Goal: Transaction & Acquisition: Purchase product/service

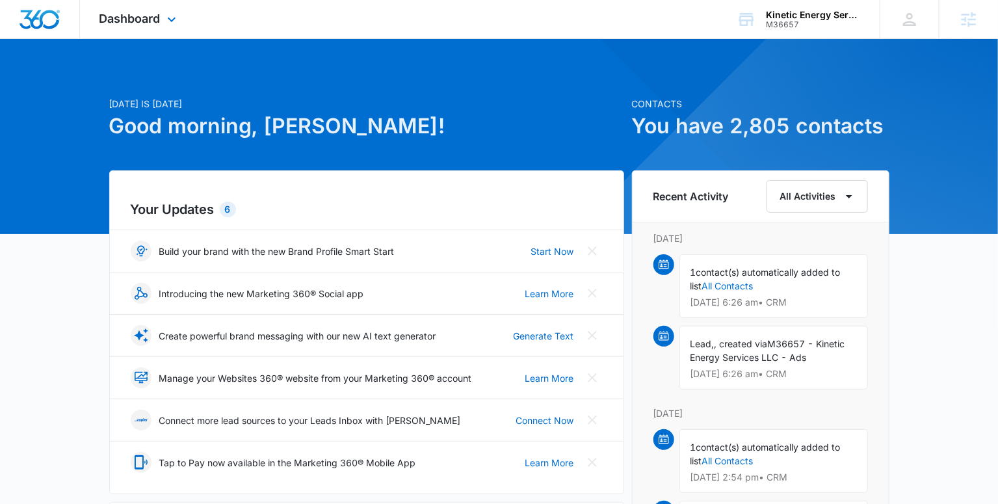
click at [136, 26] on div "Dashboard Apps Reputation Forms CRM Email Social POS Content Ads Intelligence F…" at bounding box center [139, 19] width 119 height 38
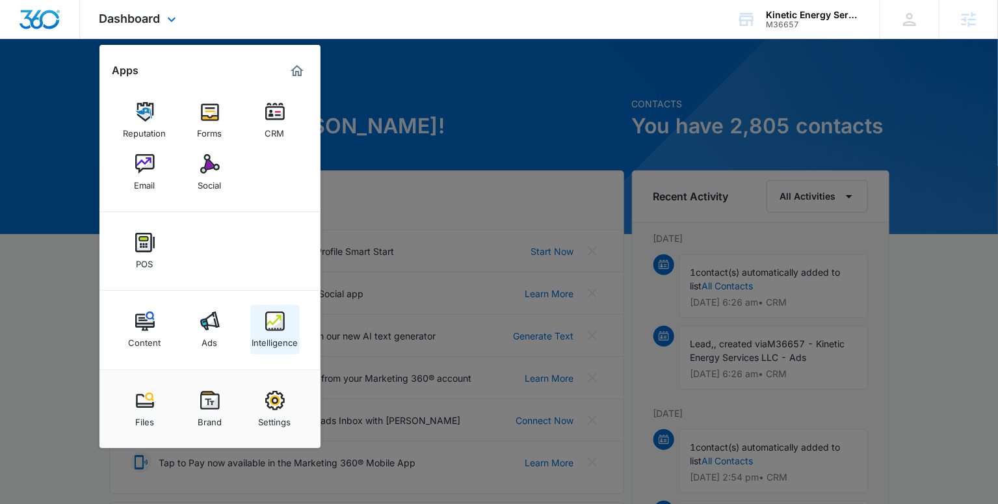
click at [289, 339] on div "Intelligence" at bounding box center [275, 339] width 46 height 17
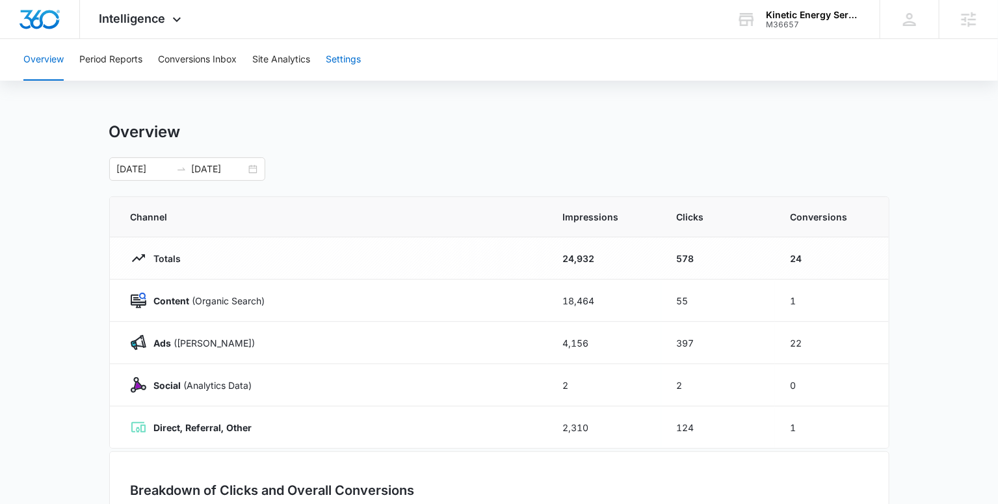
click at [341, 60] on button "Settings" at bounding box center [343, 60] width 35 height 42
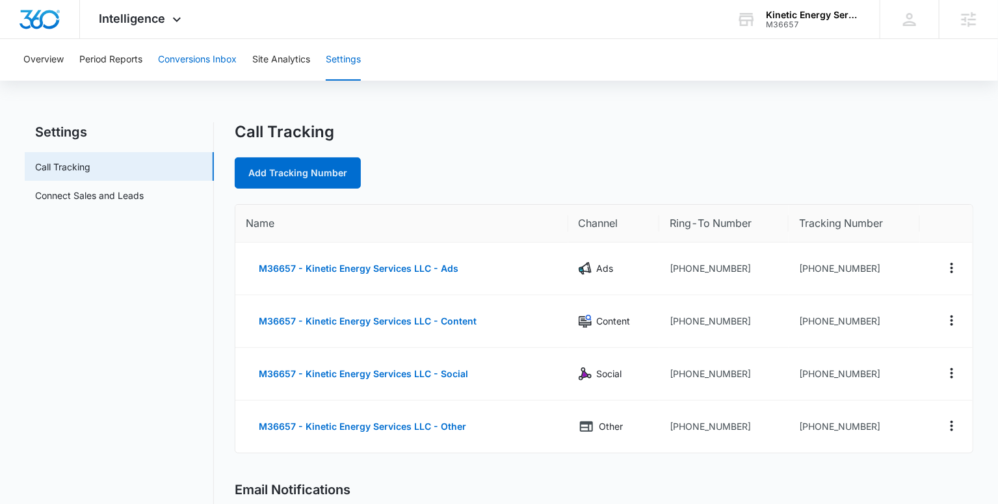
click at [213, 62] on button "Conversions Inbox" at bounding box center [197, 60] width 79 height 42
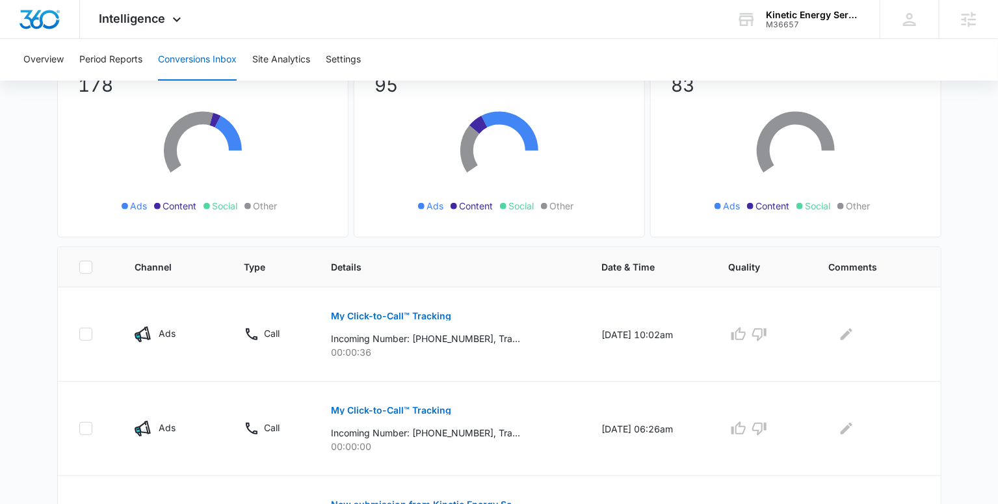
scroll to position [123, 0]
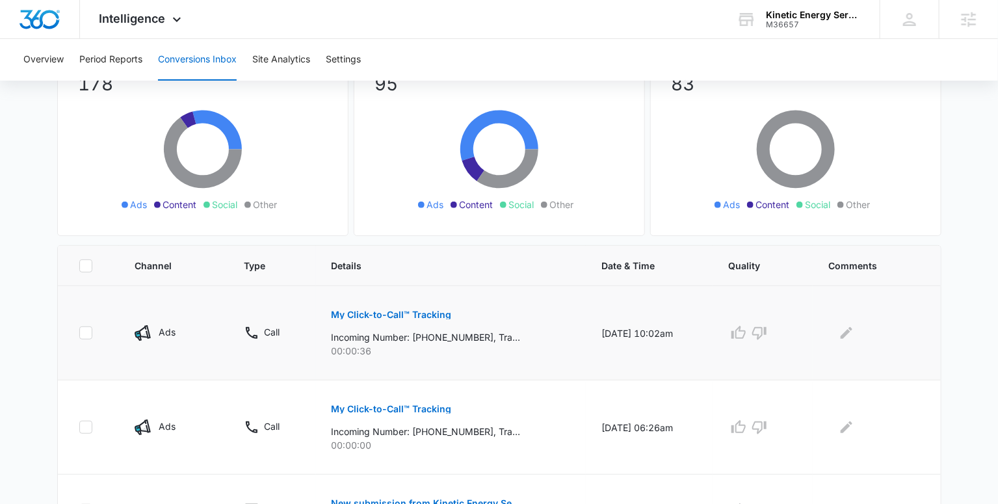
click at [372, 310] on p "My Click-to-Call™ Tracking" at bounding box center [391, 314] width 120 height 9
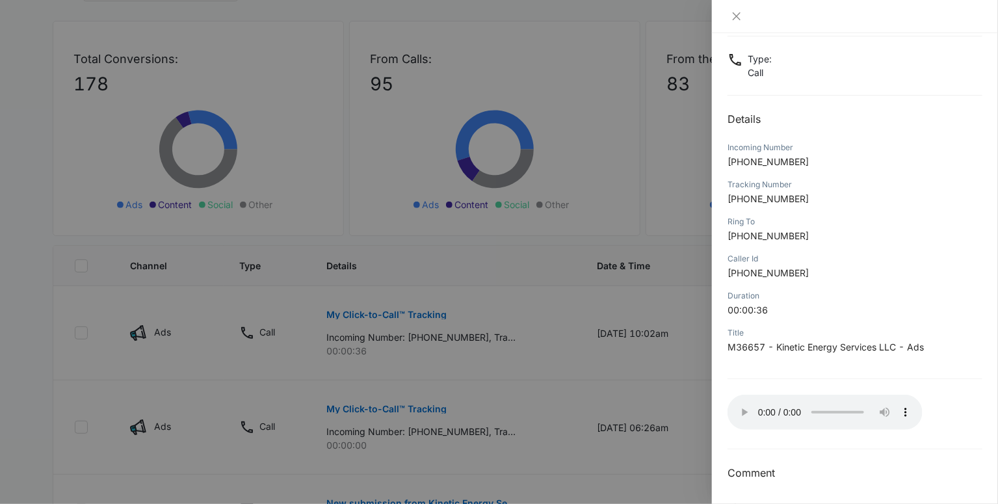
scroll to position [72, 0]
click at [472, 302] on div at bounding box center [499, 252] width 998 height 504
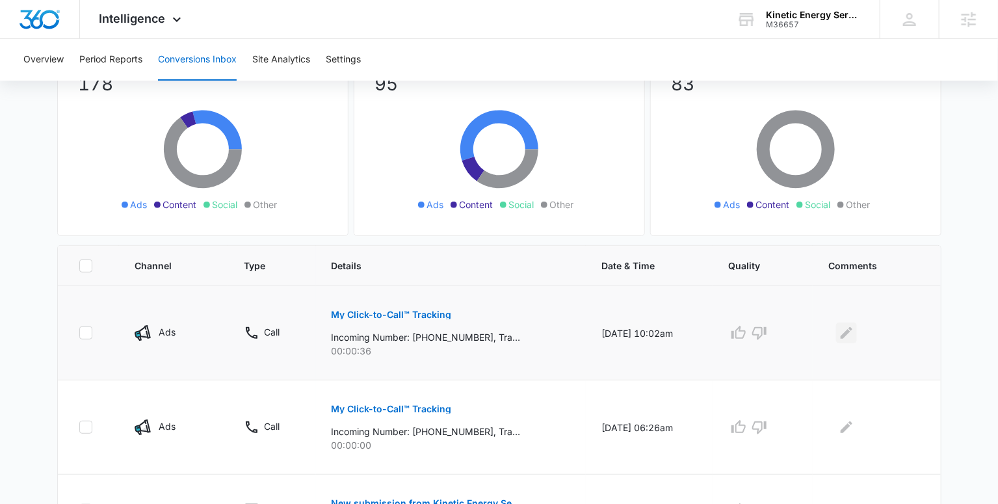
click at [854, 333] on icon "Edit Comments" at bounding box center [846, 333] width 16 height 16
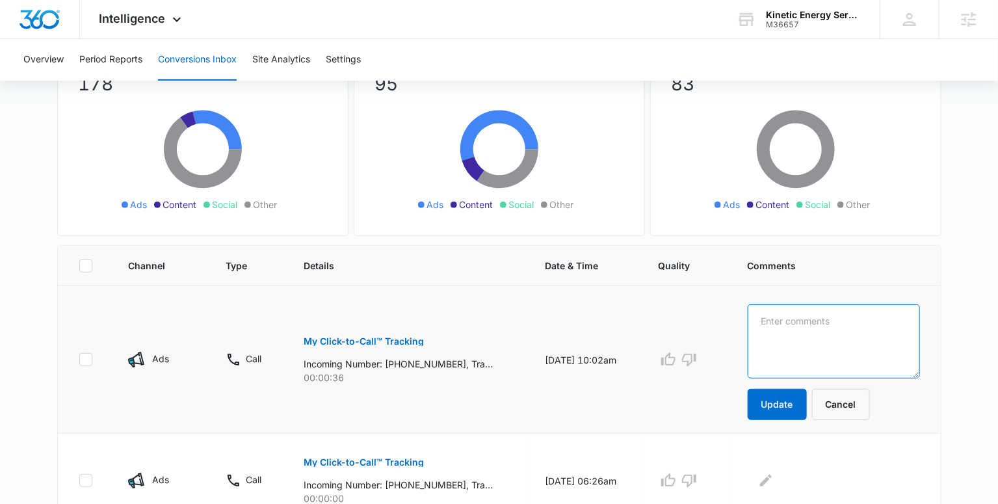
click at [858, 327] on textarea at bounding box center [833, 341] width 172 height 74
type textarea "test call"
click at [797, 407] on button "Update" at bounding box center [776, 404] width 59 height 31
click at [784, 400] on button "Update" at bounding box center [776, 404] width 59 height 31
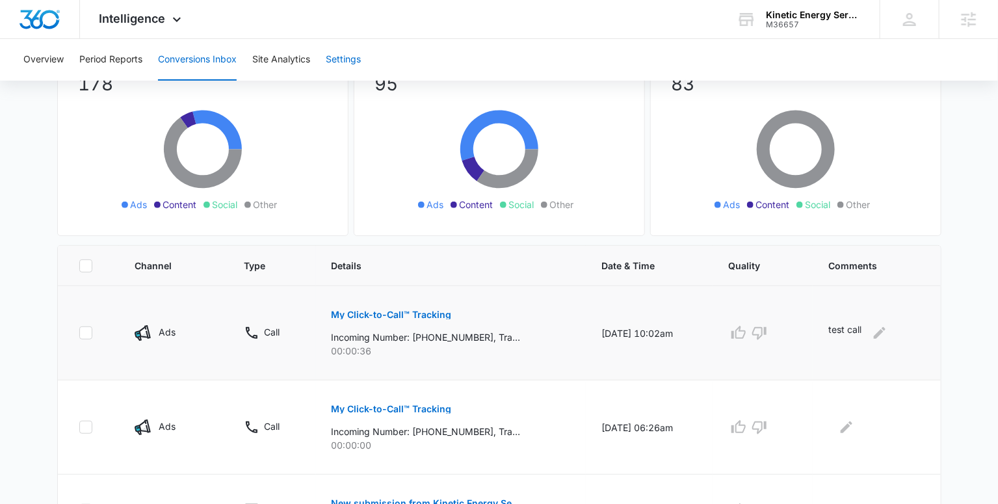
click at [346, 58] on button "Settings" at bounding box center [343, 60] width 35 height 42
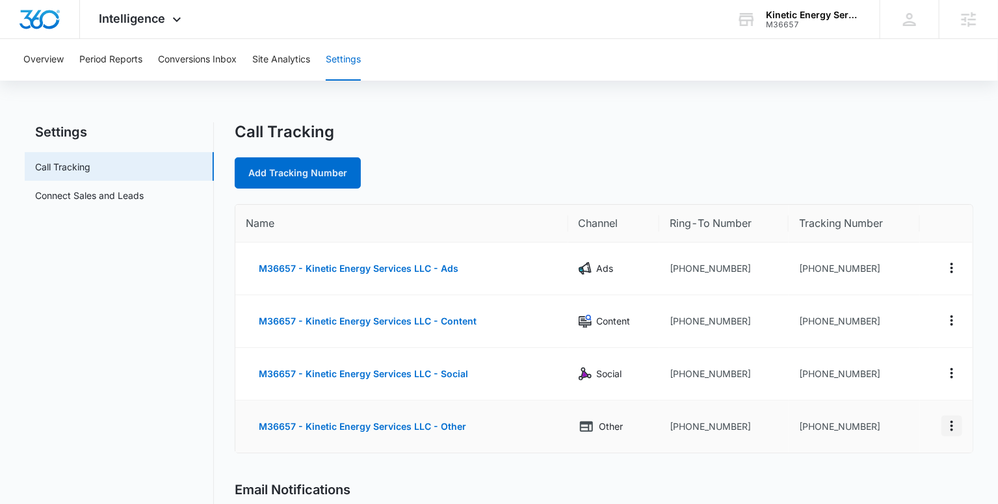
click at [951, 428] on icon "Actions" at bounding box center [952, 426] width 16 height 16
drag, startPoint x: 445, startPoint y: 441, endPoint x: 432, endPoint y: 441, distance: 13.0
click at [445, 442] on td "M36657 - Kinetic Energy Services LLC - Other" at bounding box center [401, 426] width 332 height 52
click at [422, 429] on button "M36657 - Kinetic Energy Services LLC - Other" at bounding box center [362, 426] width 233 height 31
select select "OTHER"
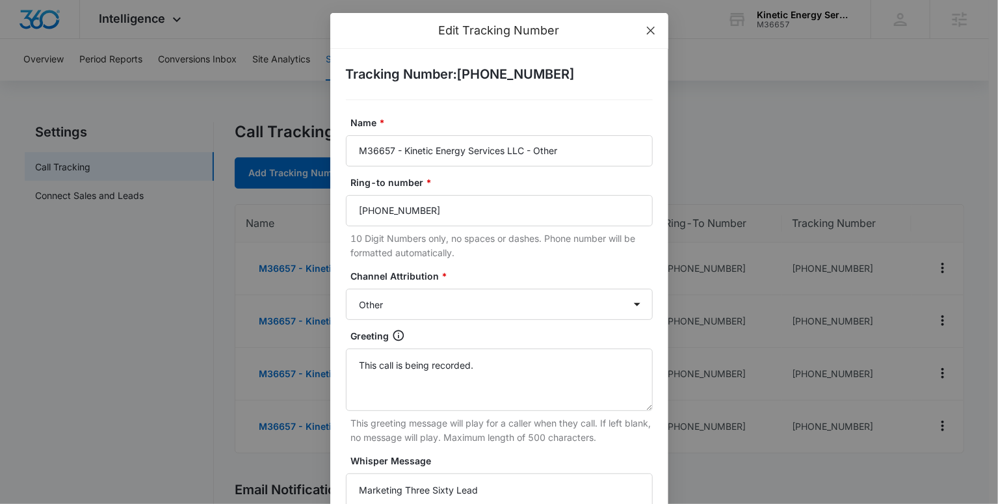
click at [645, 31] on icon "close" at bounding box center [650, 30] width 10 height 10
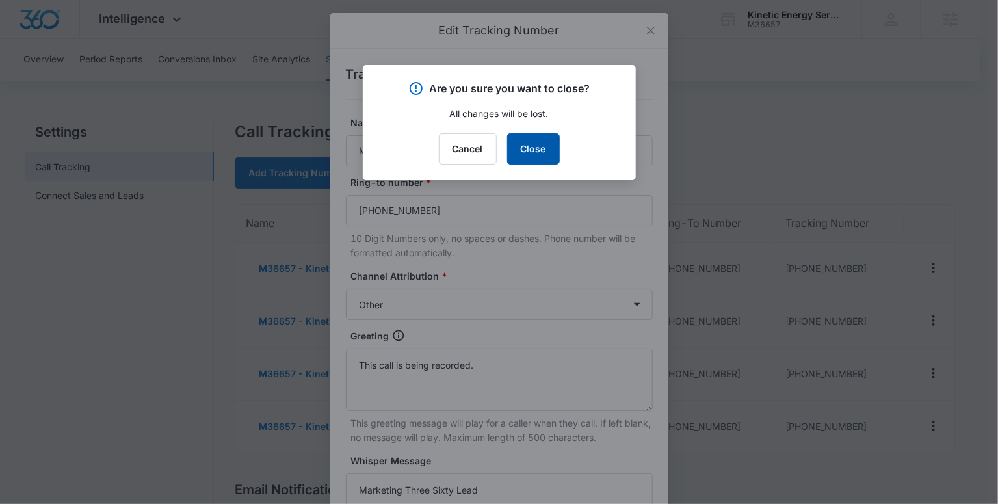
click at [515, 149] on button "Close" at bounding box center [533, 148] width 53 height 31
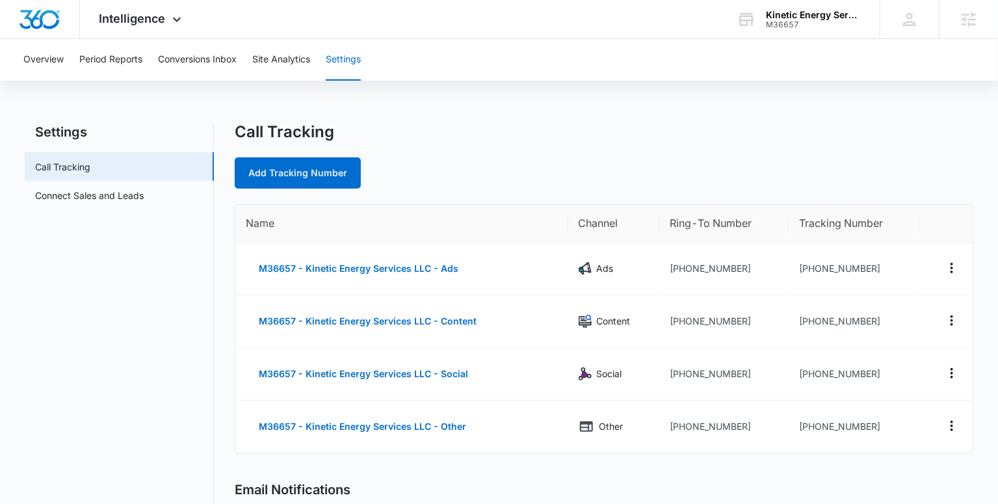
click at [708, 157] on div "Add Tracking Number" at bounding box center [604, 172] width 738 height 31
click at [950, 424] on icon "Actions" at bounding box center [952, 426] width 16 height 16
click at [877, 411] on div "Edit" at bounding box center [889, 412] width 27 height 9
select select "OTHER"
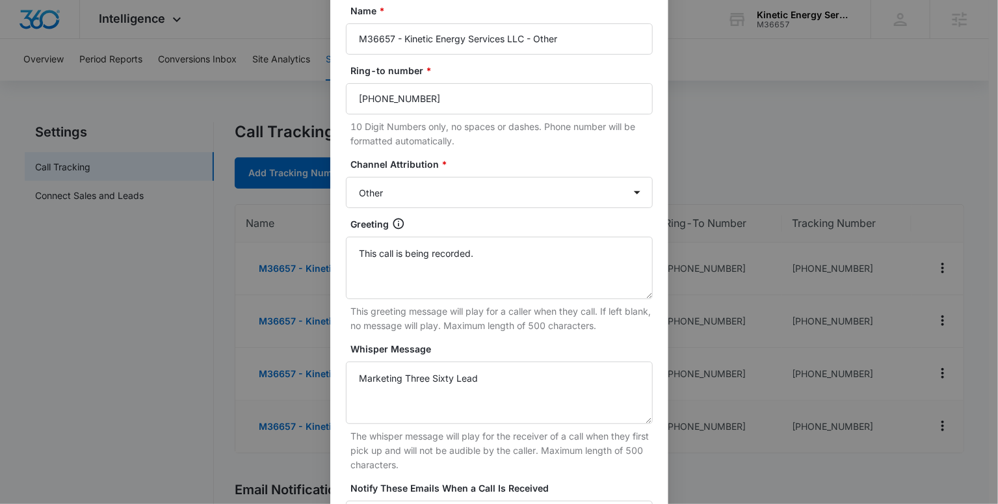
scroll to position [279, 0]
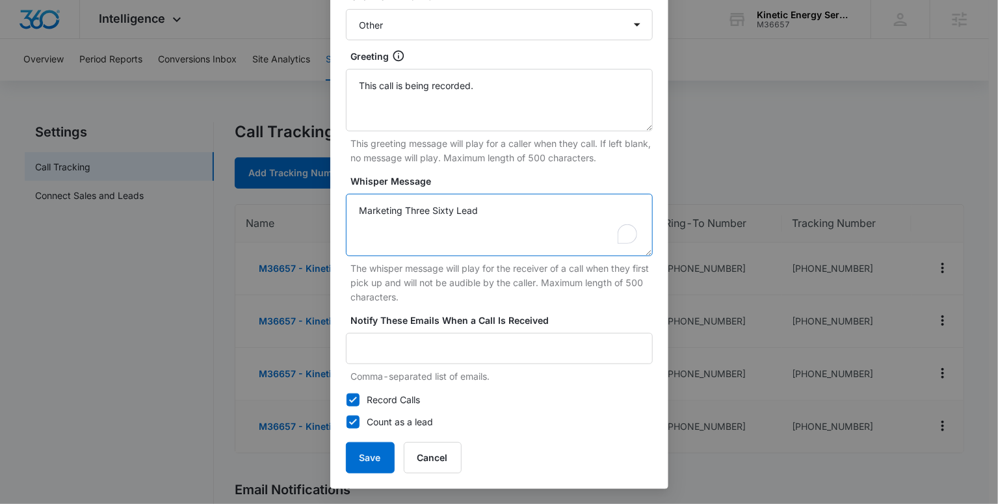
drag, startPoint x: 474, startPoint y: 212, endPoint x: 242, endPoint y: 213, distance: 232.0
click at [274, 206] on div "Edit Tracking Number Tracking Number : +18332238371 Name * M36657 - Kinetic Ene…" at bounding box center [499, 252] width 998 height 504
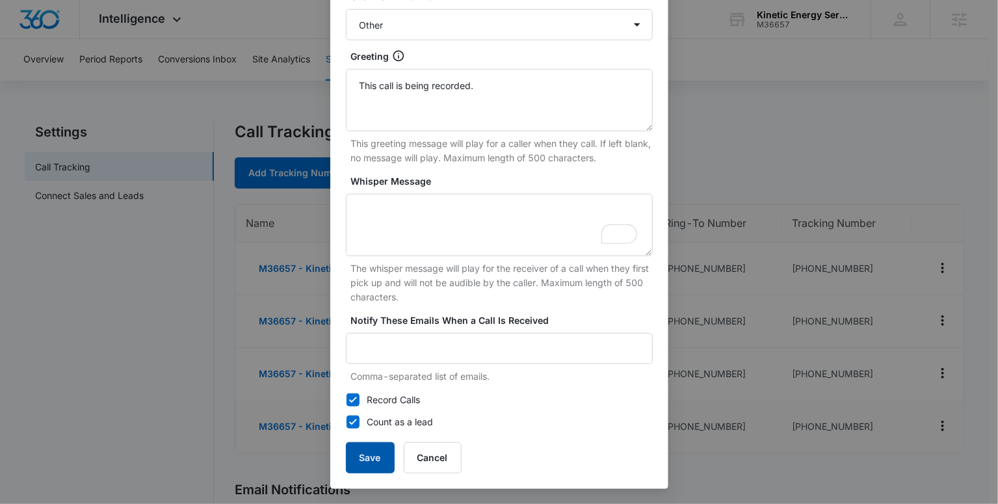
click at [368, 450] on button "Save" at bounding box center [370, 457] width 49 height 31
click at [369, 457] on button "Save" at bounding box center [370, 457] width 49 height 31
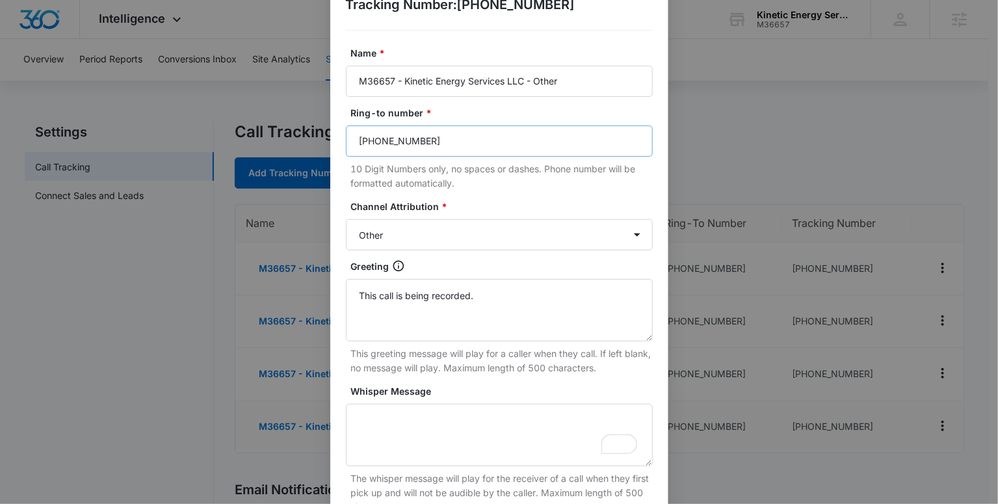
scroll to position [0, 0]
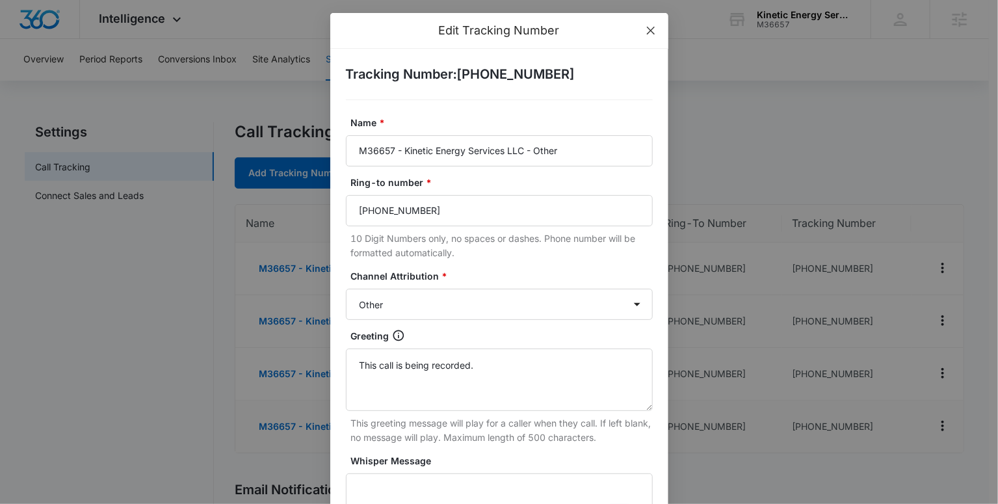
click at [646, 24] on span "Close" at bounding box center [650, 30] width 35 height 35
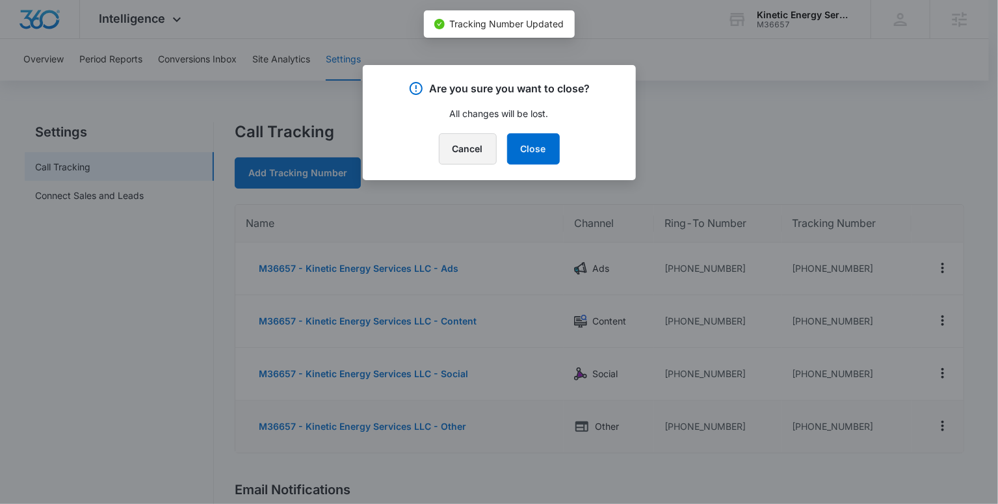
click at [471, 157] on button "Cancel" at bounding box center [468, 148] width 58 height 31
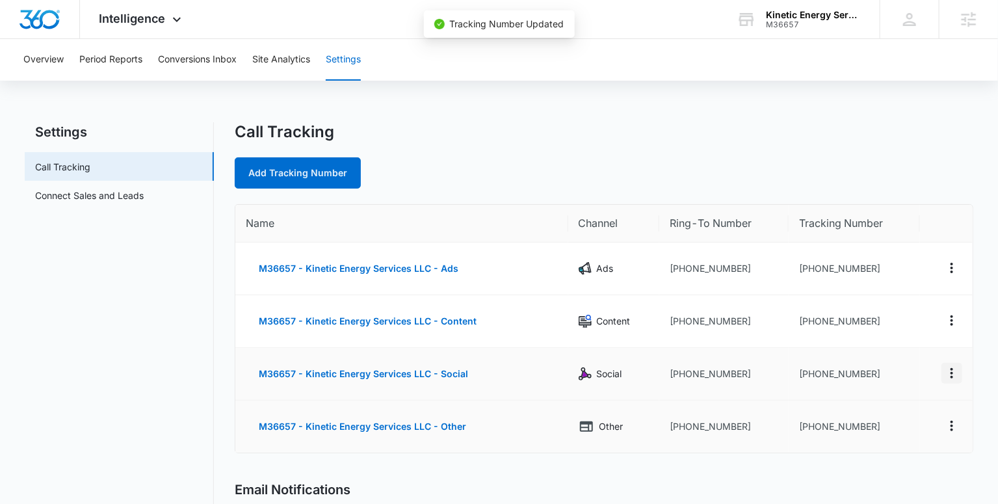
click at [953, 372] on icon "Actions" at bounding box center [952, 373] width 16 height 16
click at [892, 359] on div "Edit" at bounding box center [889, 363] width 27 height 9
select select "SOCIAL"
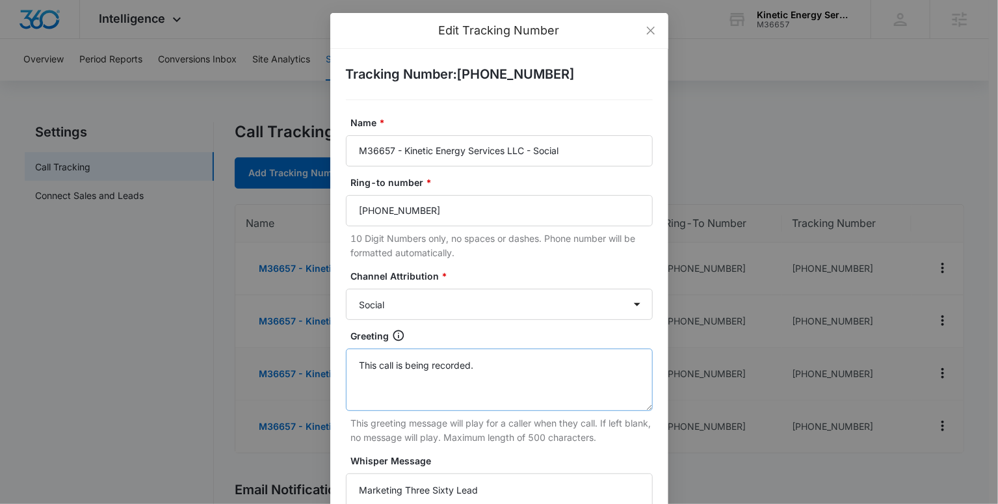
scroll to position [146, 0]
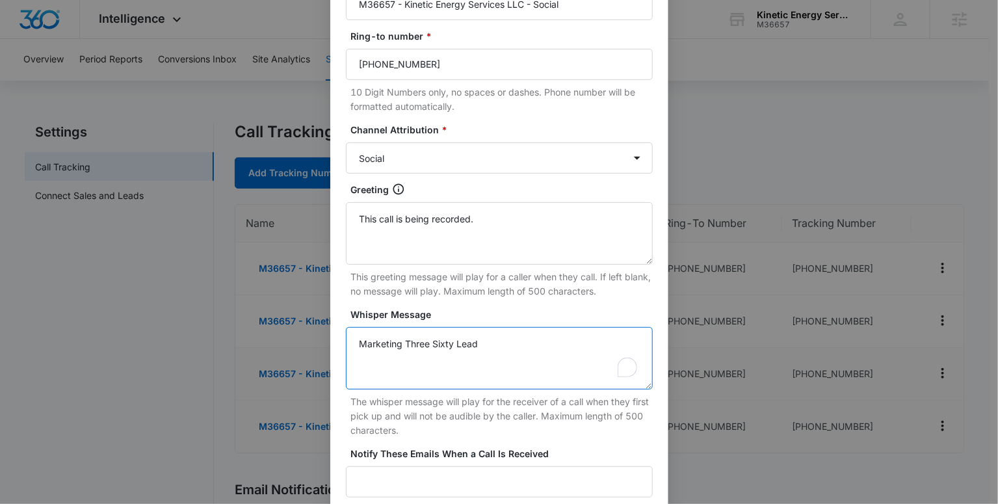
drag, startPoint x: 480, startPoint y: 337, endPoint x: 240, endPoint y: 340, distance: 239.2
click at [252, 340] on div "Edit Tracking Number Tracking Number : +18332238317 Name * M36657 - Kinetic Ene…" at bounding box center [499, 252] width 998 height 504
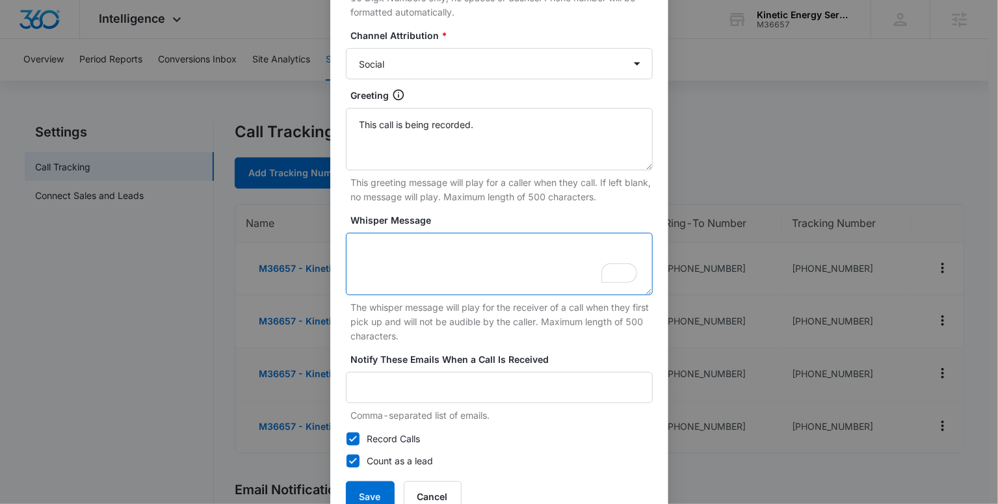
scroll to position [279, 0]
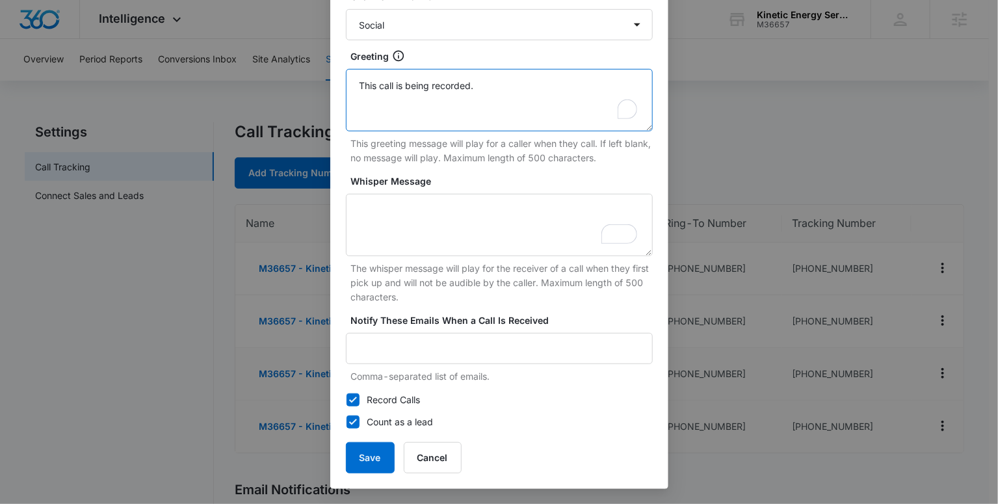
drag, startPoint x: 484, startPoint y: 83, endPoint x: 303, endPoint y: 71, distance: 181.1
click at [313, 73] on div "Edit Tracking Number Tracking Number : +18332238317 Name * M36657 - Kinetic Ene…" at bounding box center [499, 252] width 998 height 504
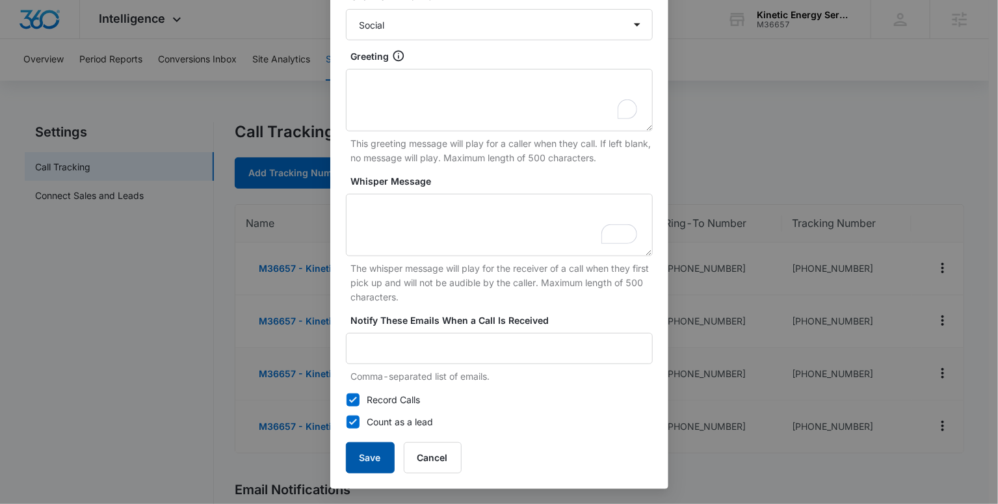
click at [369, 459] on button "Save" at bounding box center [370, 457] width 49 height 31
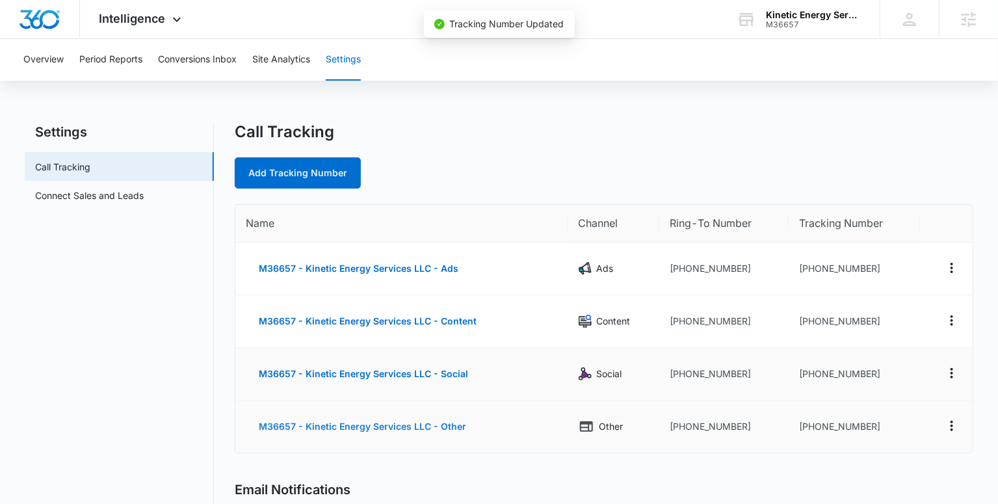
click at [383, 428] on button "M36657 - Kinetic Energy Services LLC - Other" at bounding box center [362, 426] width 233 height 31
select select "OTHER"
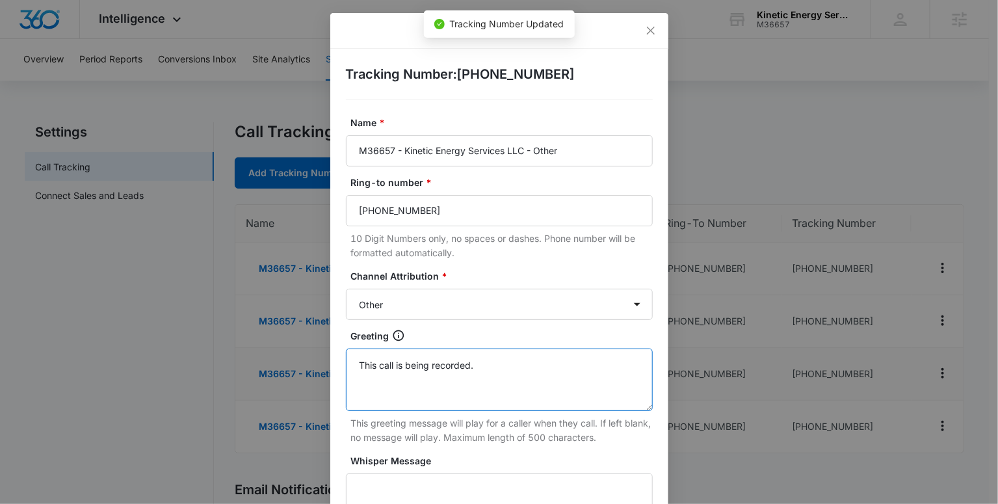
click at [444, 367] on textarea "This call is being recorded." at bounding box center [499, 379] width 307 height 62
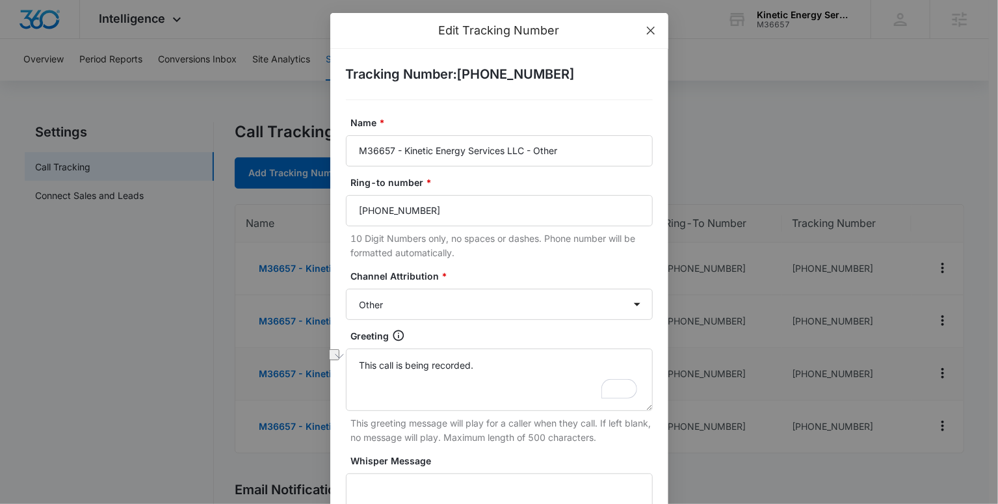
click at [655, 21] on span "Close" at bounding box center [650, 30] width 35 height 35
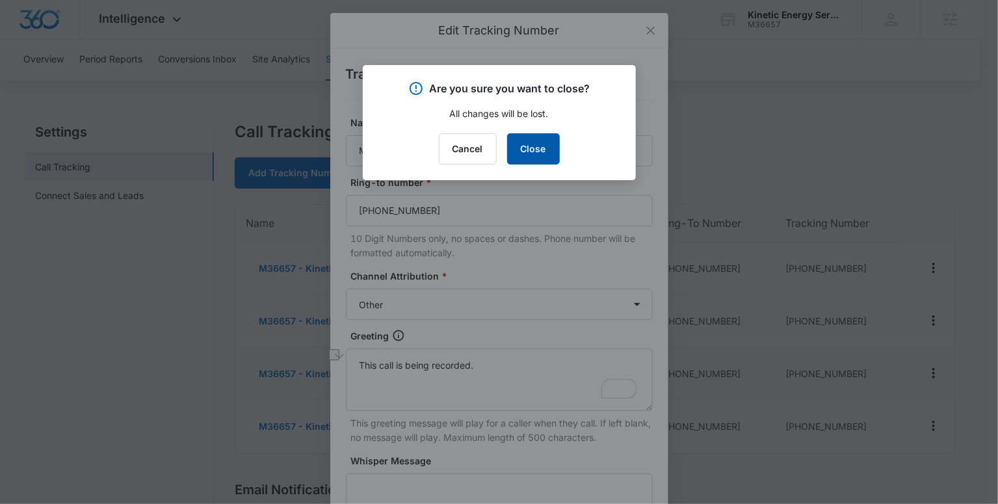
click at [532, 147] on button "Close" at bounding box center [533, 148] width 53 height 31
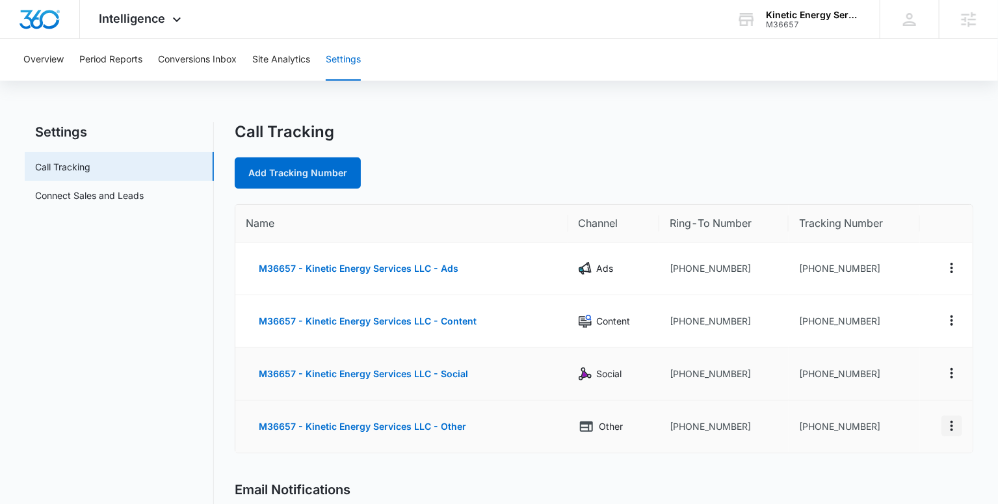
click at [946, 426] on icon "Actions" at bounding box center [952, 426] width 16 height 16
click at [926, 370] on td at bounding box center [946, 374] width 52 height 53
click at [948, 379] on icon "Actions" at bounding box center [952, 373] width 16 height 16
click at [905, 369] on button "Edit" at bounding box center [897, 363] width 74 height 19
select select "SOCIAL"
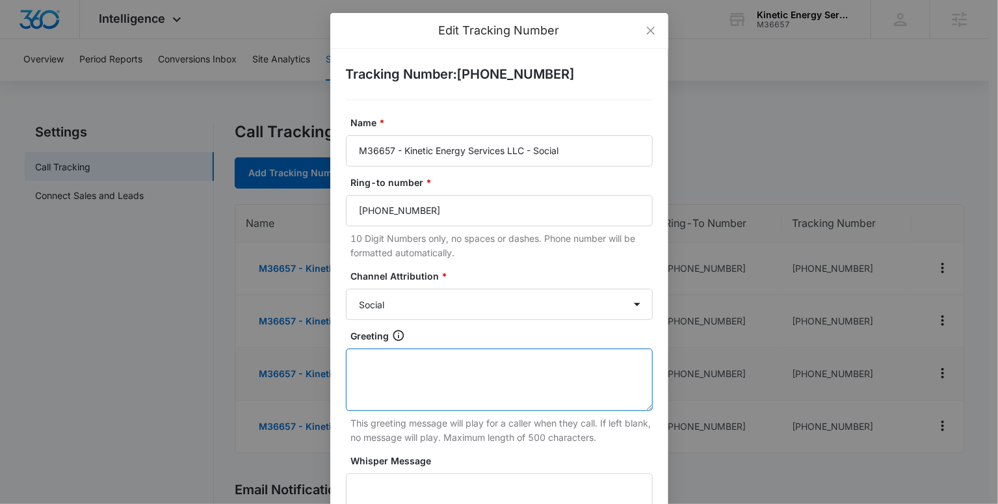
click at [431, 374] on textarea "Greeting" at bounding box center [499, 379] width 307 height 62
paste textarea "This call is being recorded."
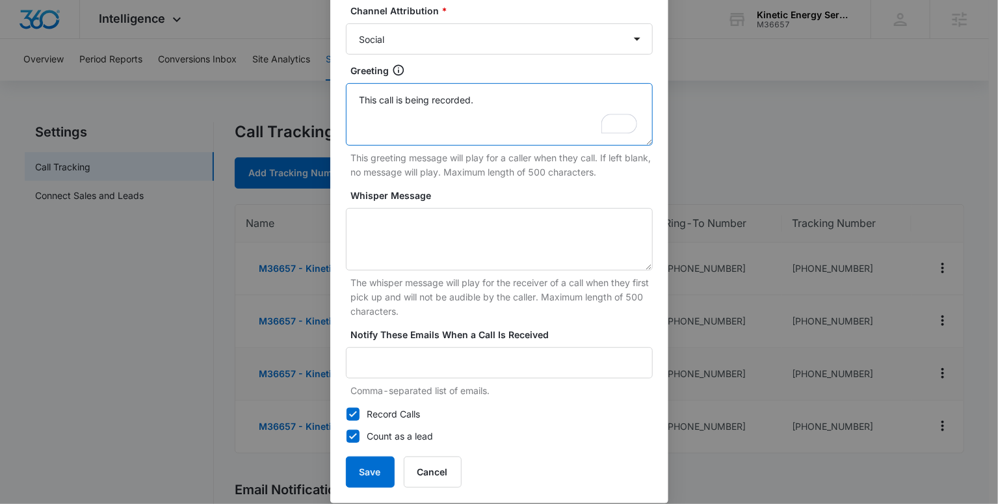
scroll to position [279, 0]
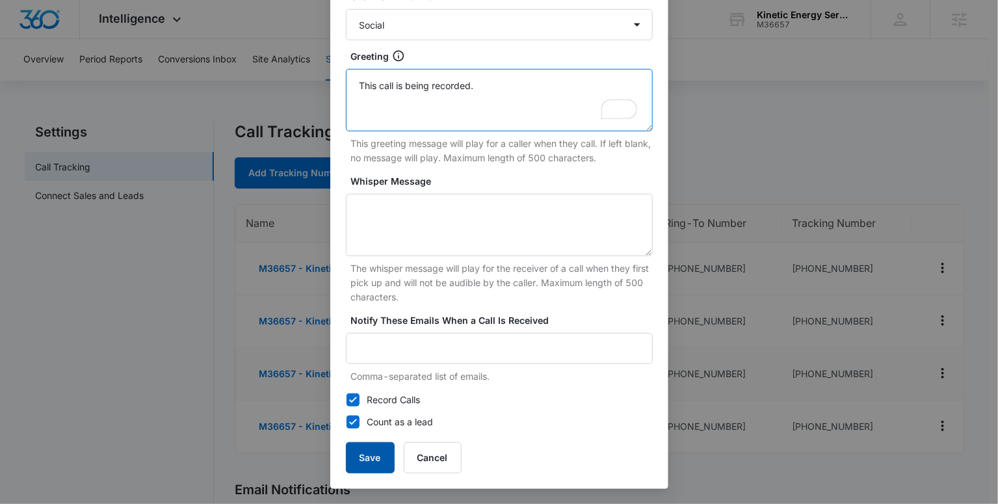
type textarea "This call is being recorded."
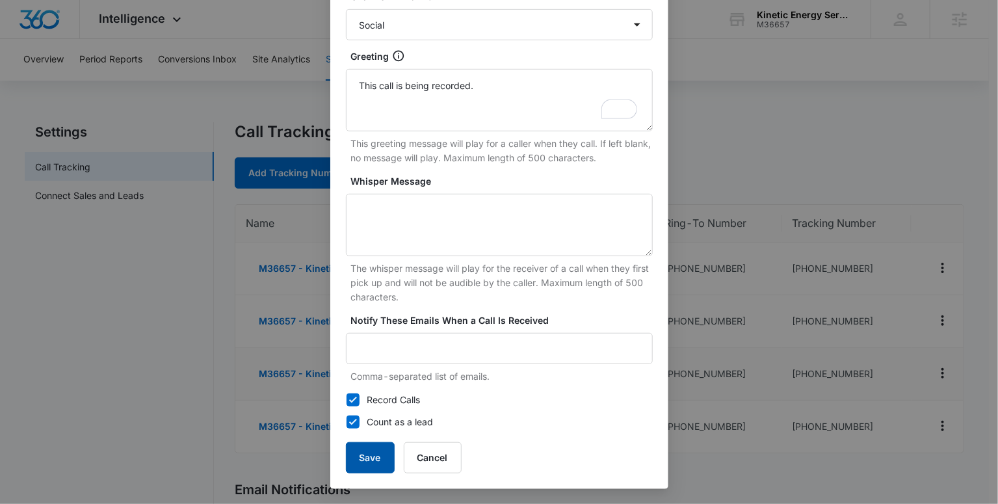
click at [349, 462] on button "Save" at bounding box center [370, 457] width 49 height 31
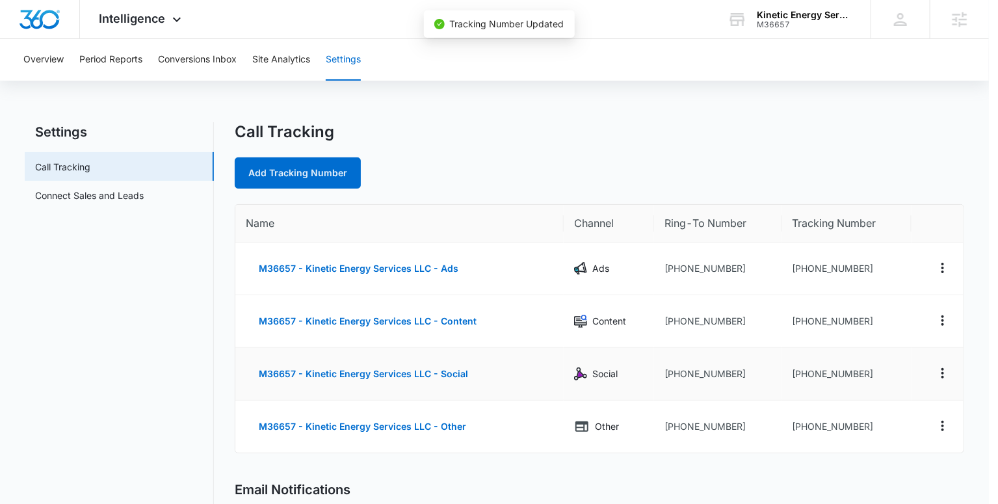
scroll to position [266, 0]
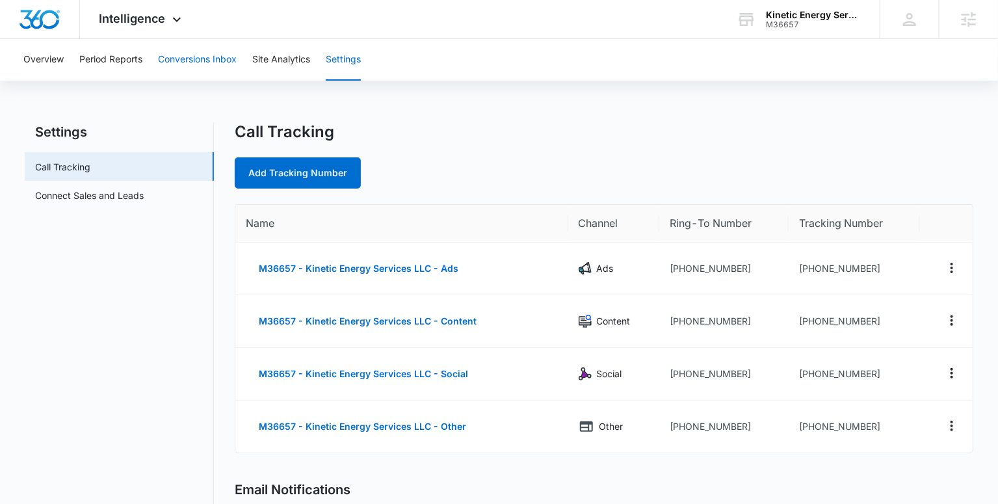
click at [190, 58] on button "Conversions Inbox" at bounding box center [197, 60] width 79 height 42
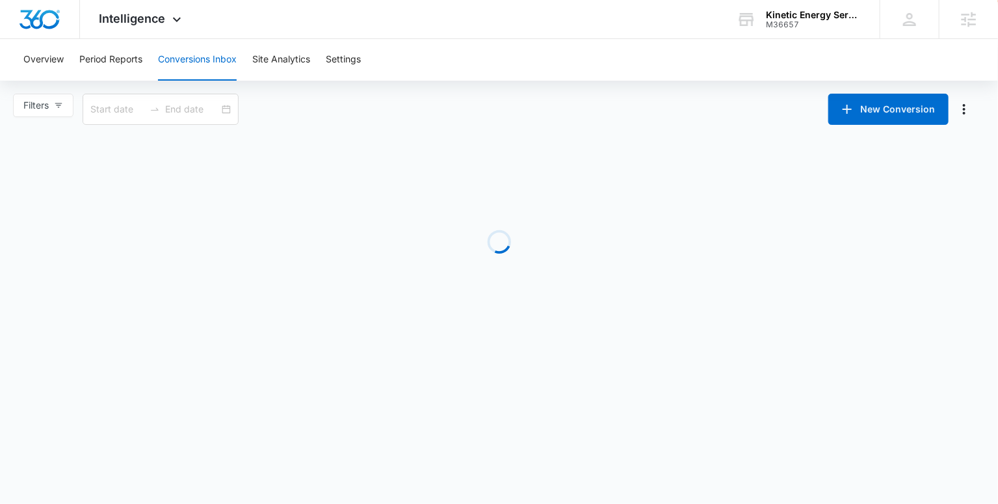
type input "08/10/2025"
type input "[DATE]"
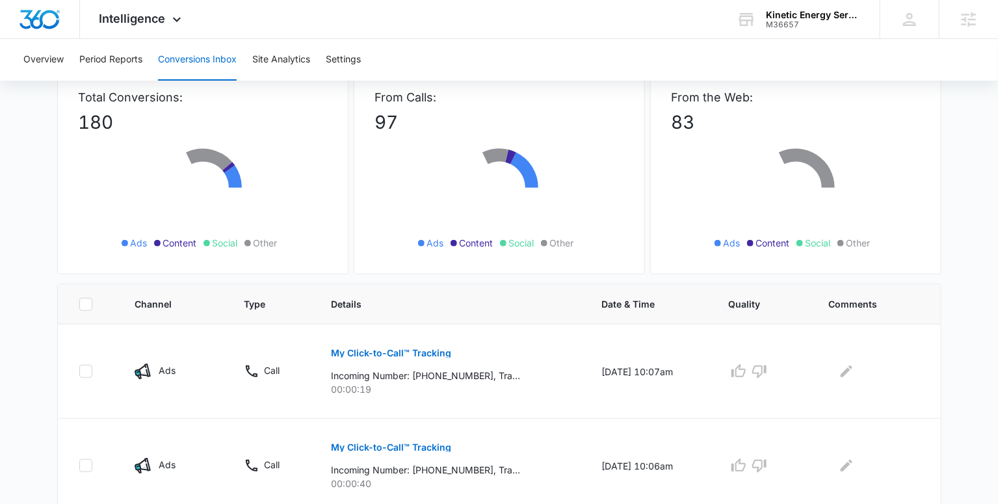
scroll to position [150, 0]
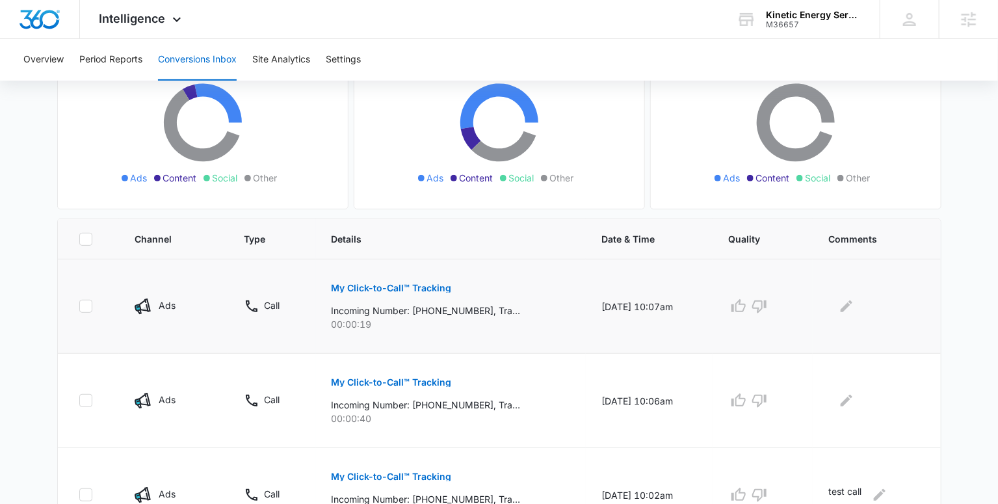
click at [395, 287] on p "My Click-to-Call™ Tracking" at bounding box center [391, 287] width 120 height 9
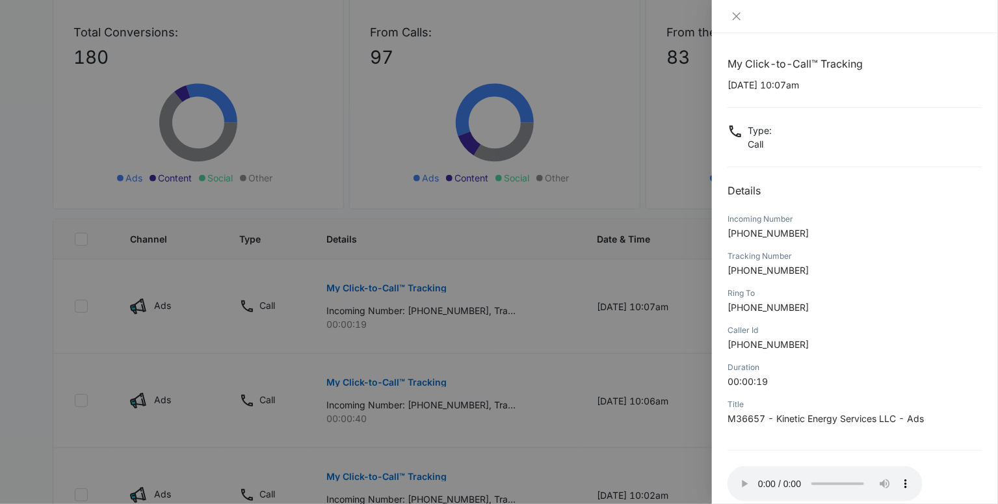
click at [634, 352] on div at bounding box center [499, 252] width 998 height 504
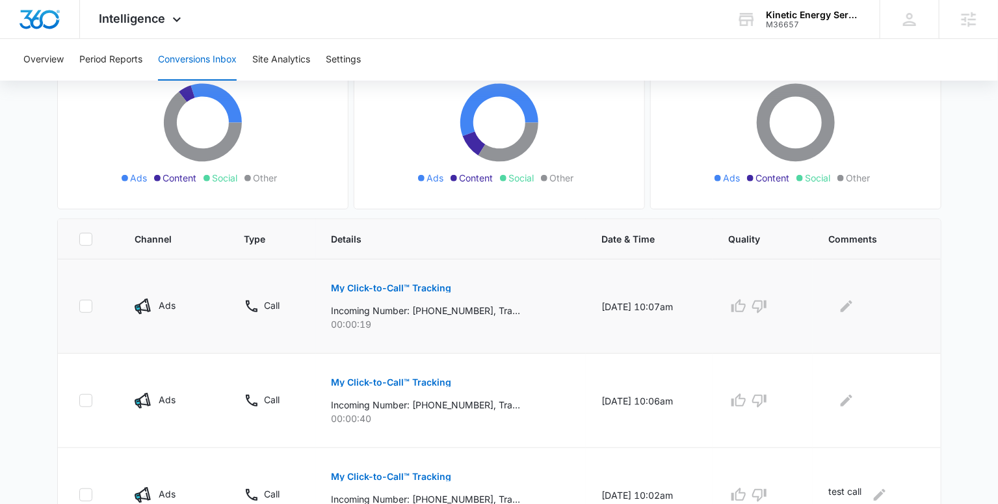
click at [362, 283] on p "My Click-to-Call™ Tracking" at bounding box center [391, 287] width 120 height 9
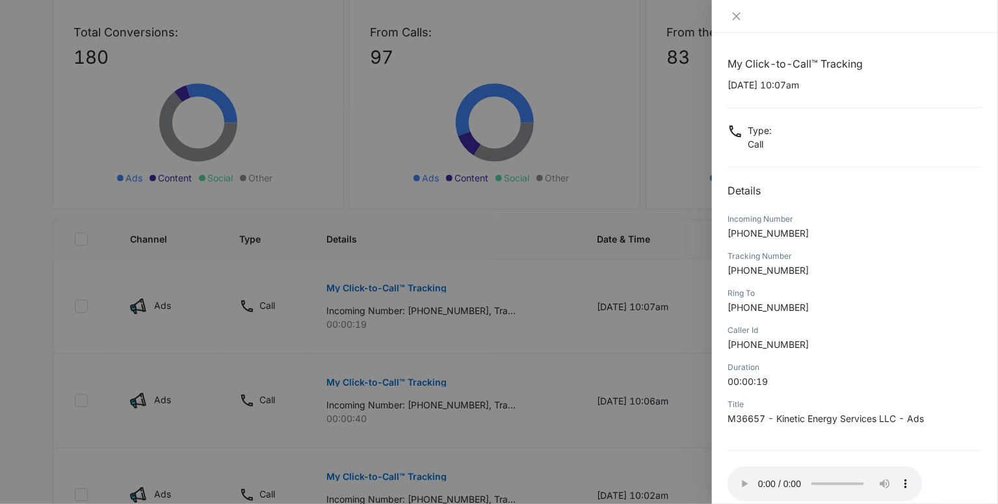
click at [687, 433] on div at bounding box center [499, 252] width 998 height 504
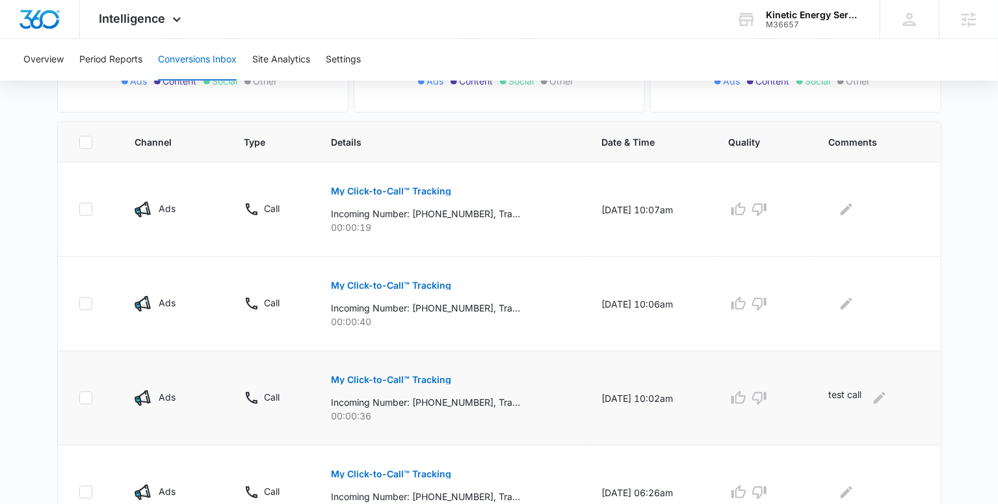
scroll to position [286, 0]
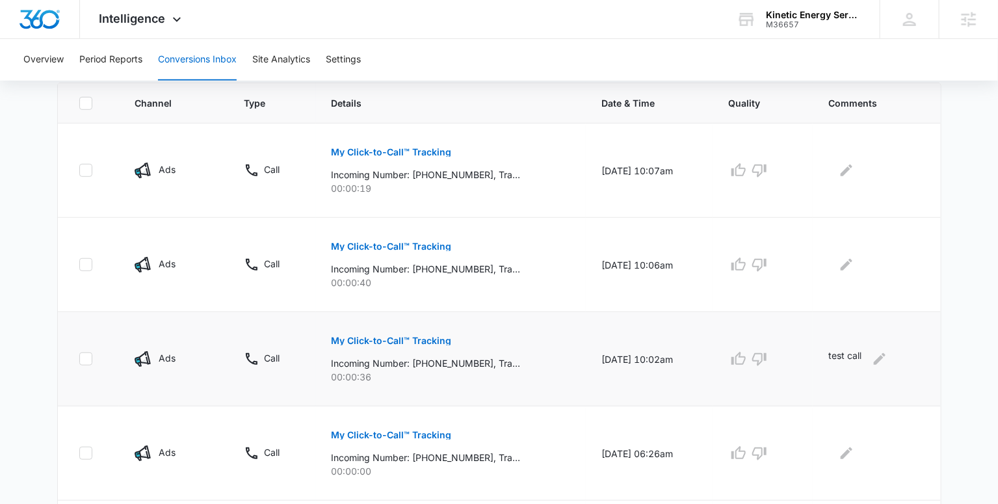
click at [407, 343] on p "My Click-to-Call™ Tracking" at bounding box center [391, 340] width 120 height 9
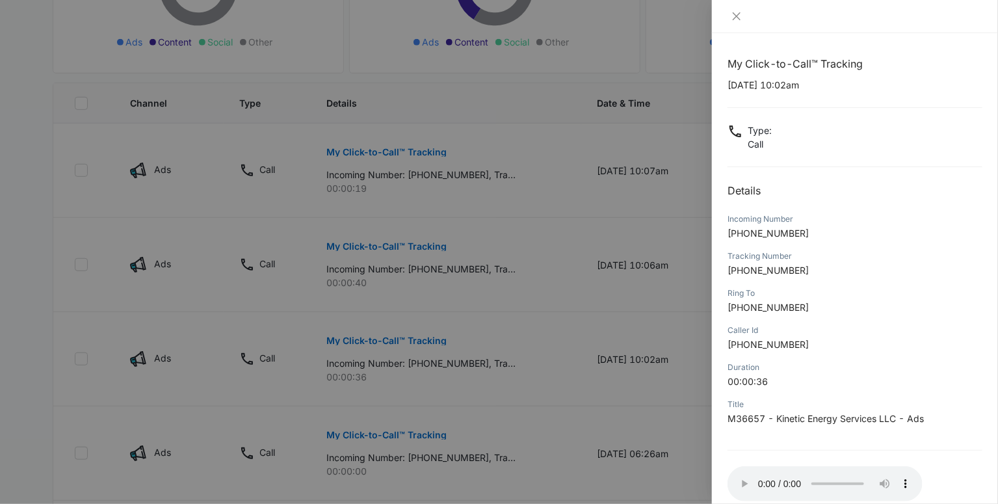
click at [448, 172] on div at bounding box center [499, 252] width 998 height 504
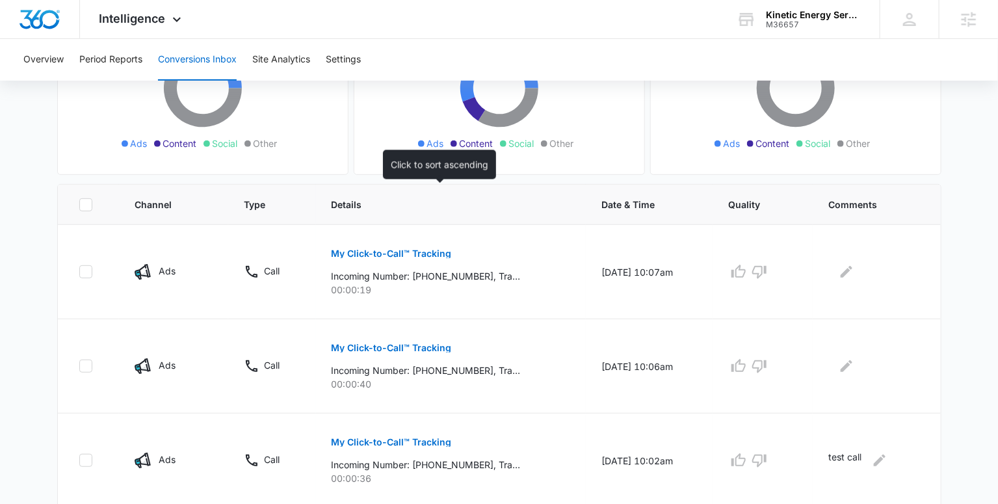
scroll to position [0, 0]
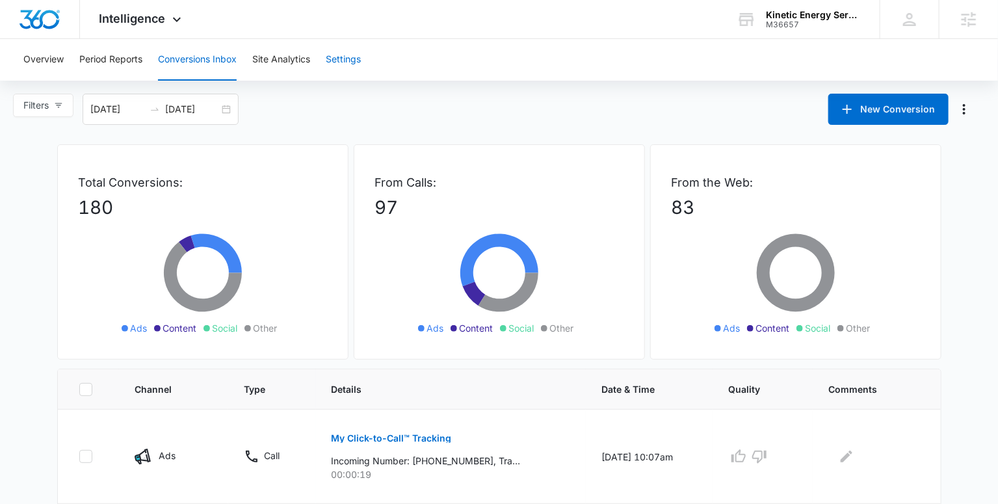
click at [331, 58] on button "Settings" at bounding box center [343, 60] width 35 height 42
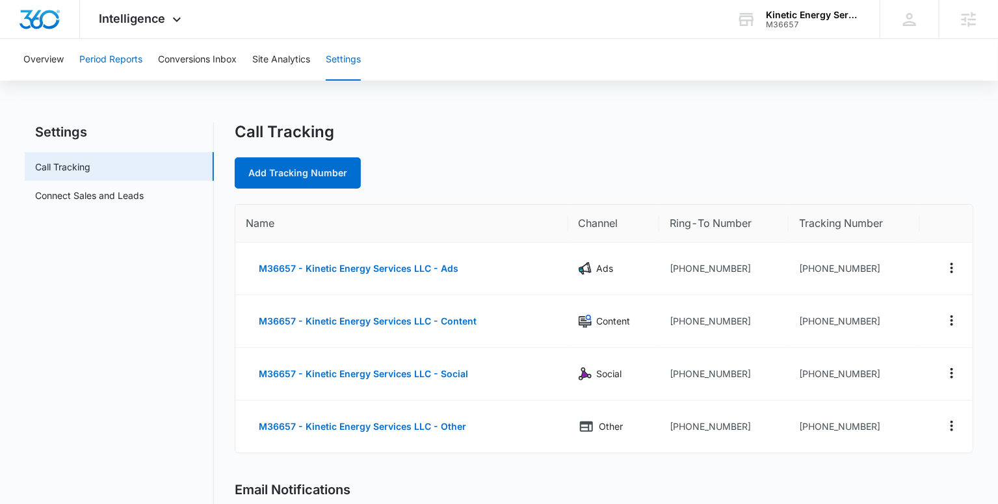
click at [107, 62] on button "Period Reports" at bounding box center [110, 60] width 63 height 42
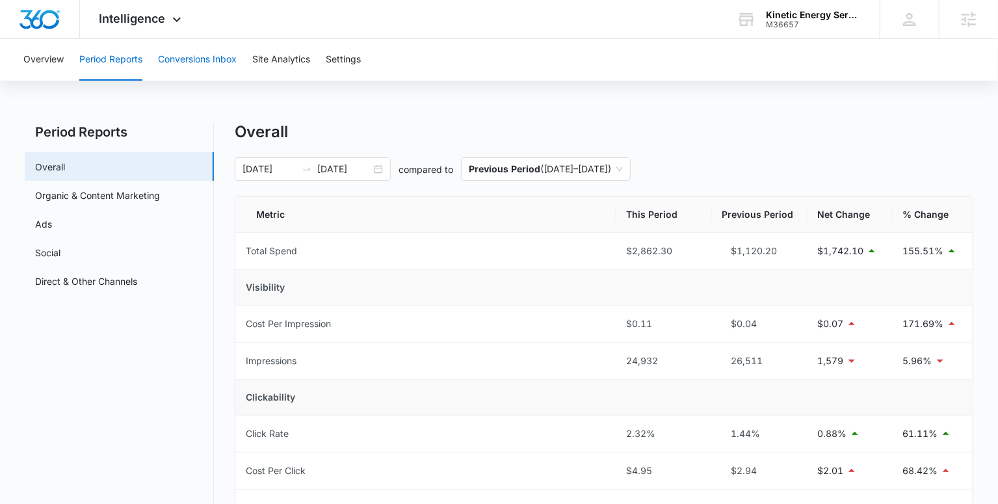
click at [219, 65] on button "Conversions Inbox" at bounding box center [197, 60] width 79 height 42
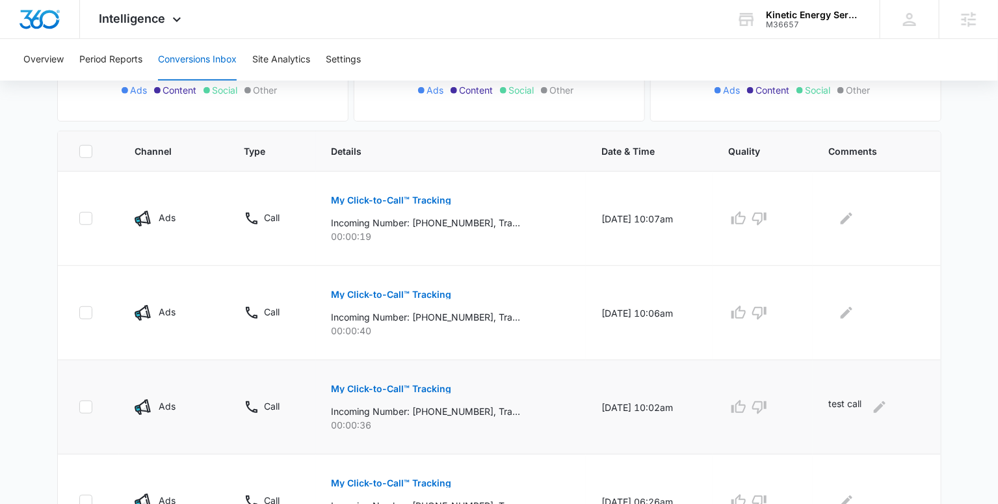
scroll to position [240, 0]
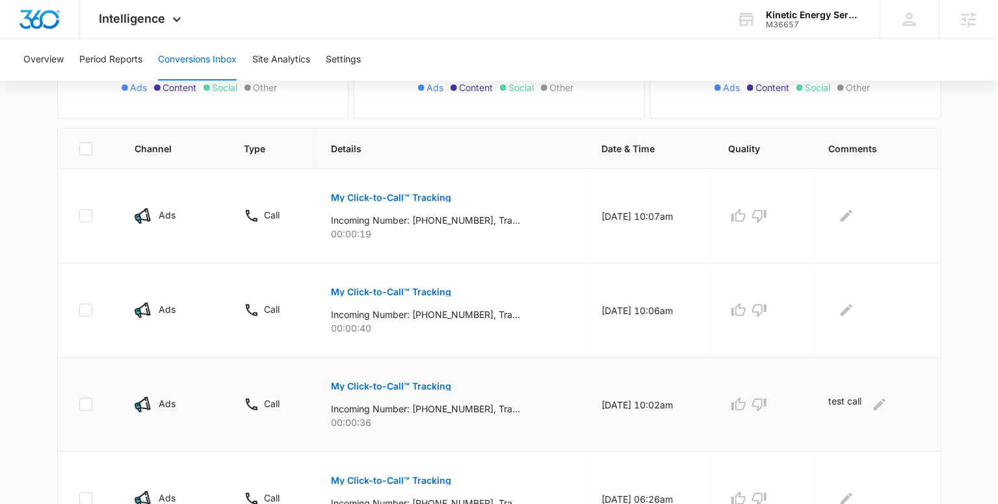
click at [414, 387] on p "My Click-to-Call™ Tracking" at bounding box center [391, 386] width 120 height 9
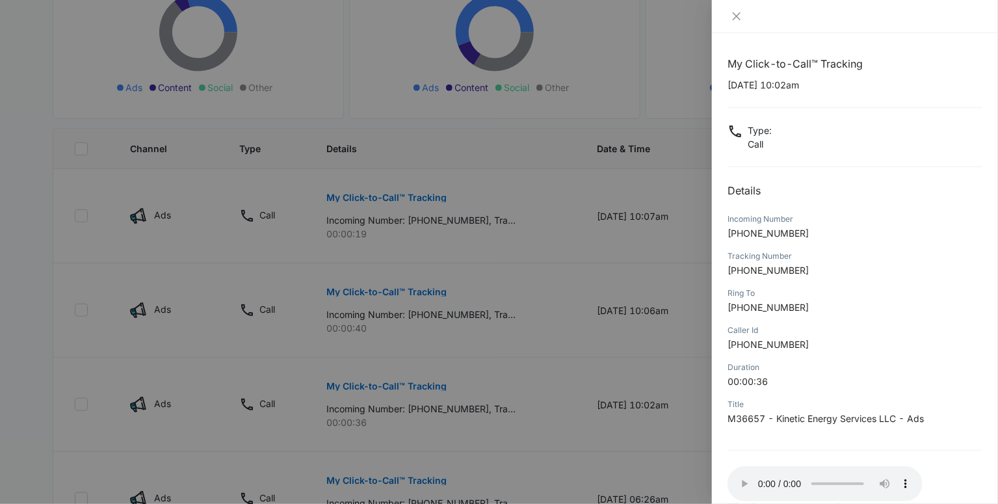
click at [842, 311] on p "+17205521221" at bounding box center [854, 307] width 255 height 14
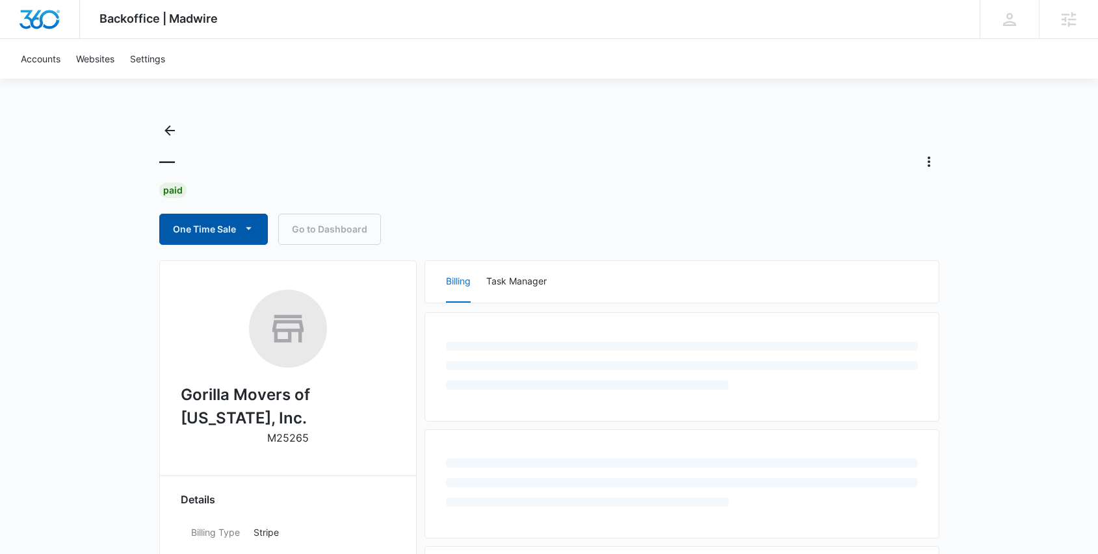
click at [240, 232] on button "One Time Sale" at bounding box center [213, 229] width 109 height 31
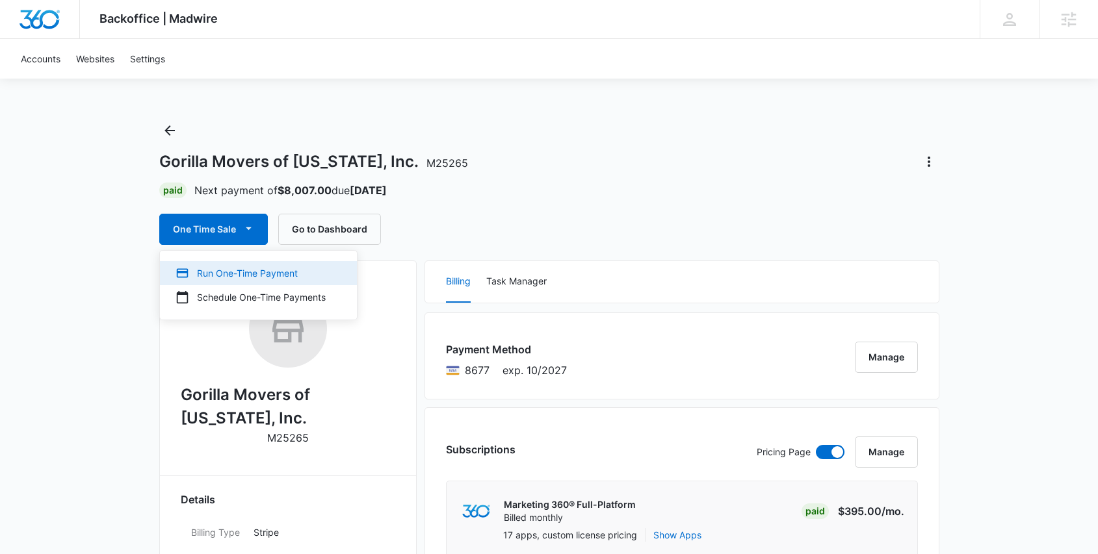
click at [250, 280] on button "Run One-Time Payment" at bounding box center [258, 273] width 197 height 24
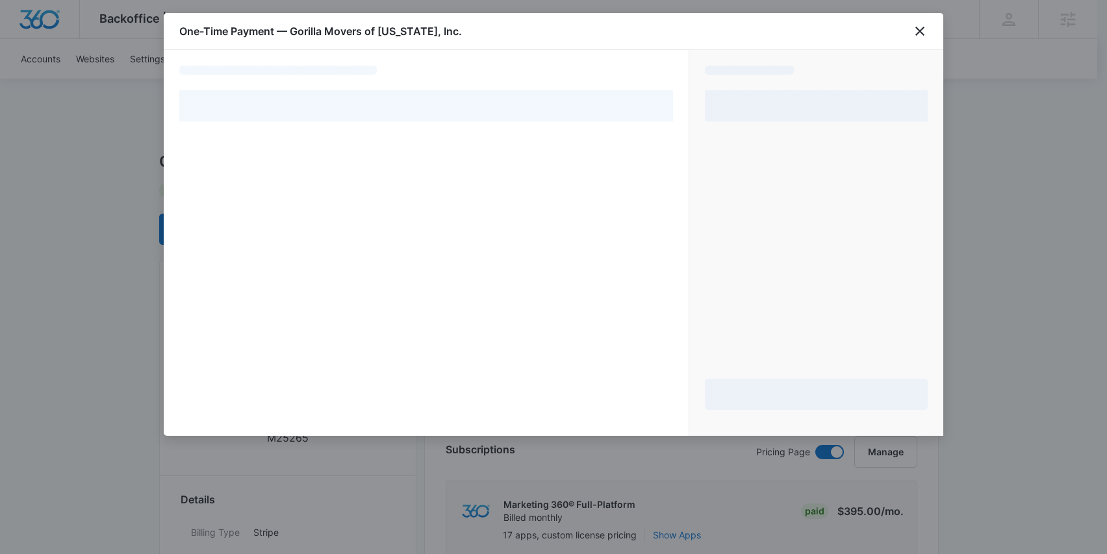
select select "pm_1N48ypA4n8RTgNjUf9l4aLTc"
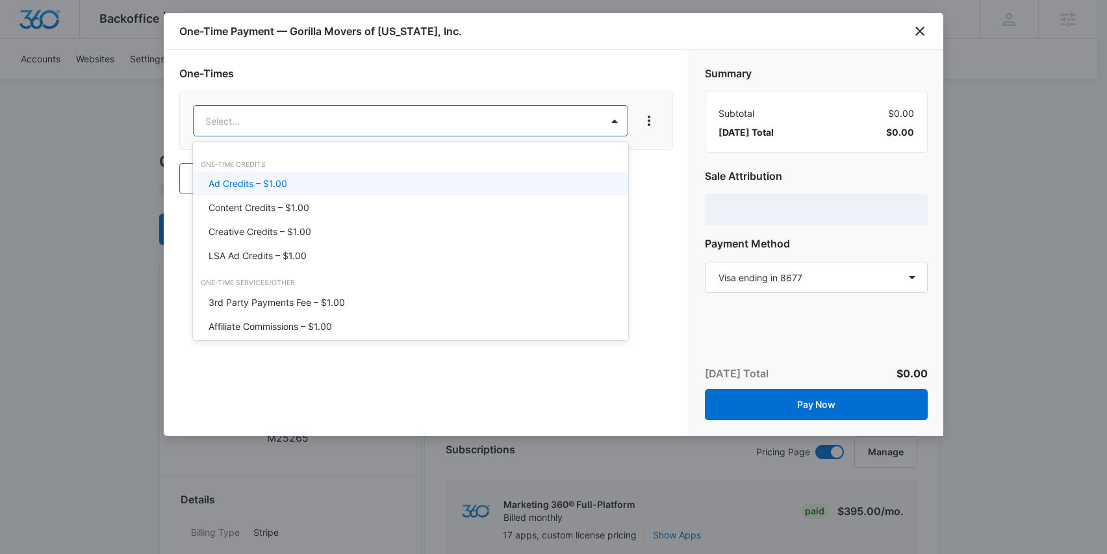
click at [330, 185] on div "Ad Credits – $1.00" at bounding box center [410, 184] width 402 height 14
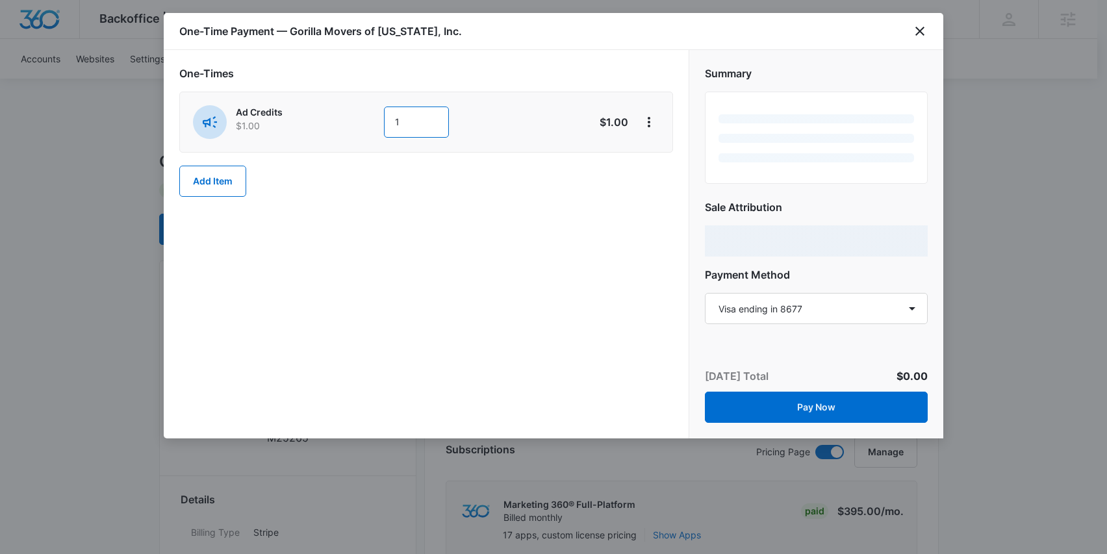
click at [423, 125] on input "1" at bounding box center [416, 122] width 65 height 31
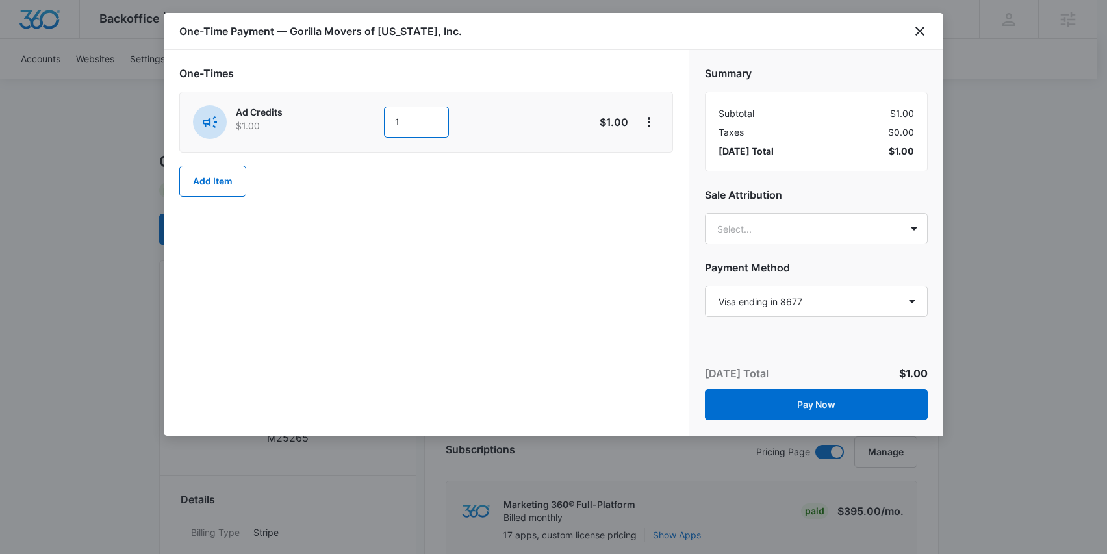
type input "1000"
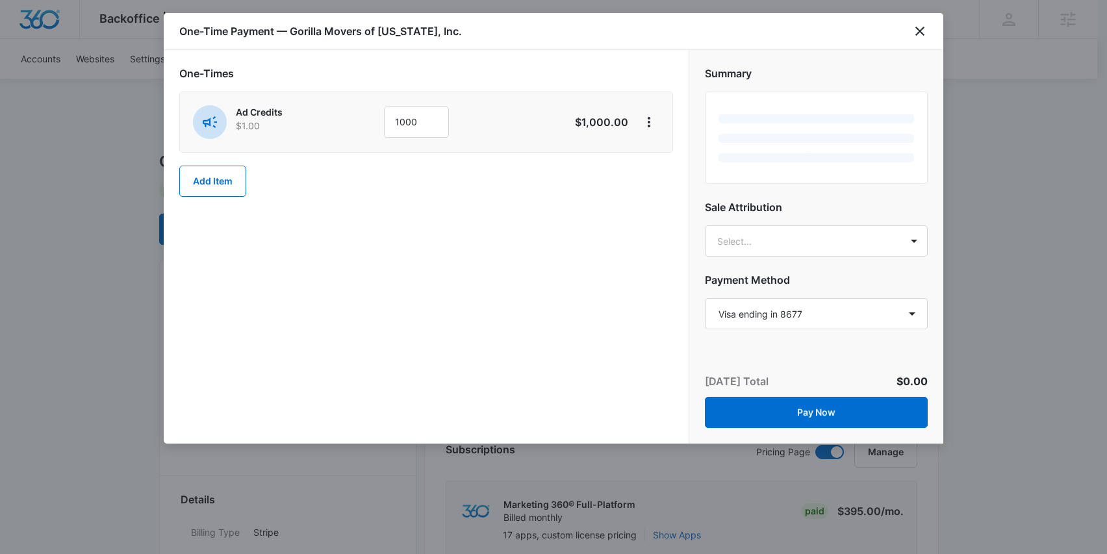
click at [644, 207] on div "One-Times Ad Credits $1.00 1000 $1,000.00 Add Item" at bounding box center [426, 138] width 494 height 144
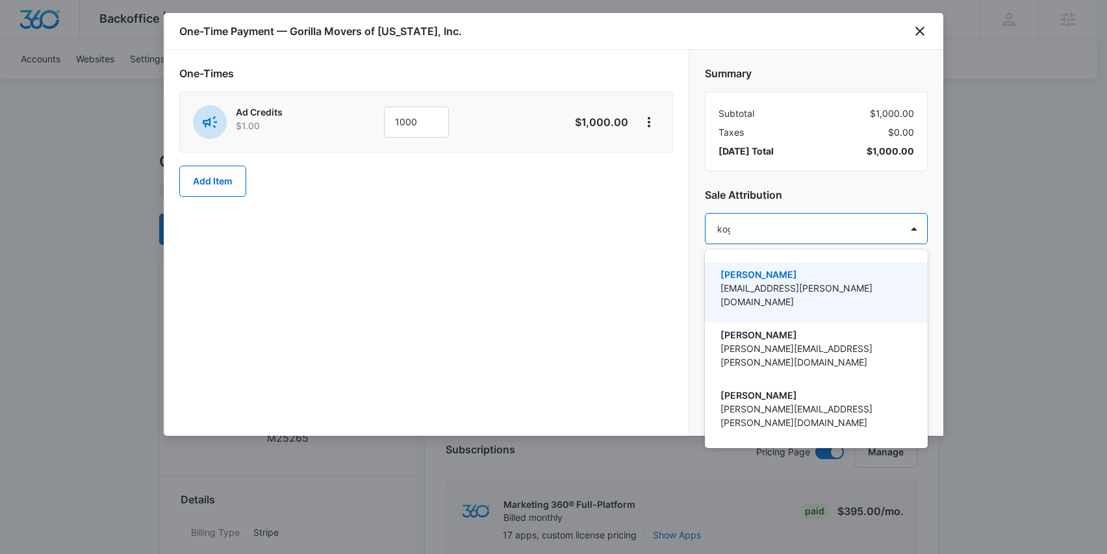
type input "kogl"
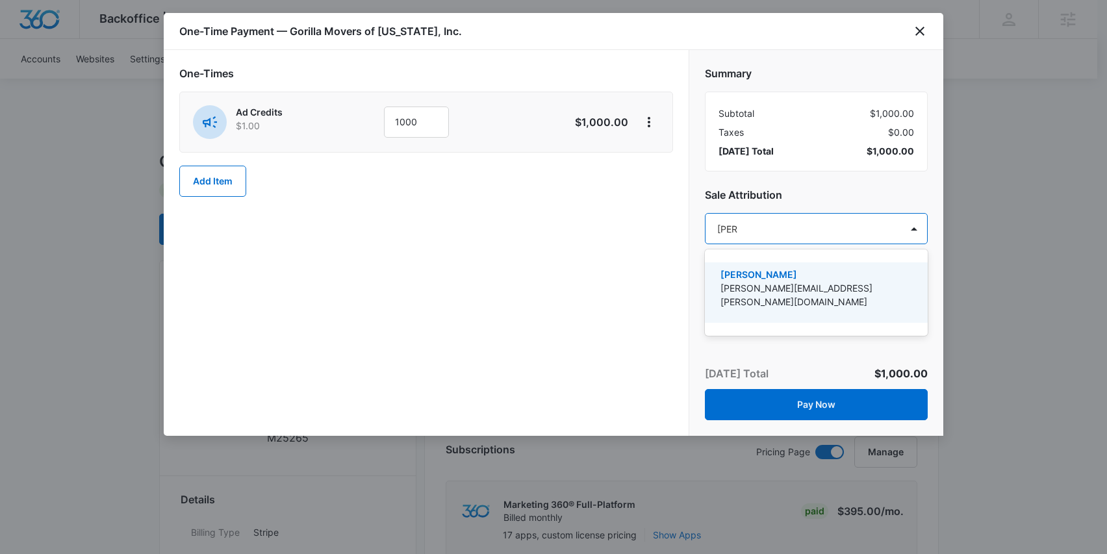
click at [834, 273] on p "[PERSON_NAME]" at bounding box center [815, 275] width 189 height 14
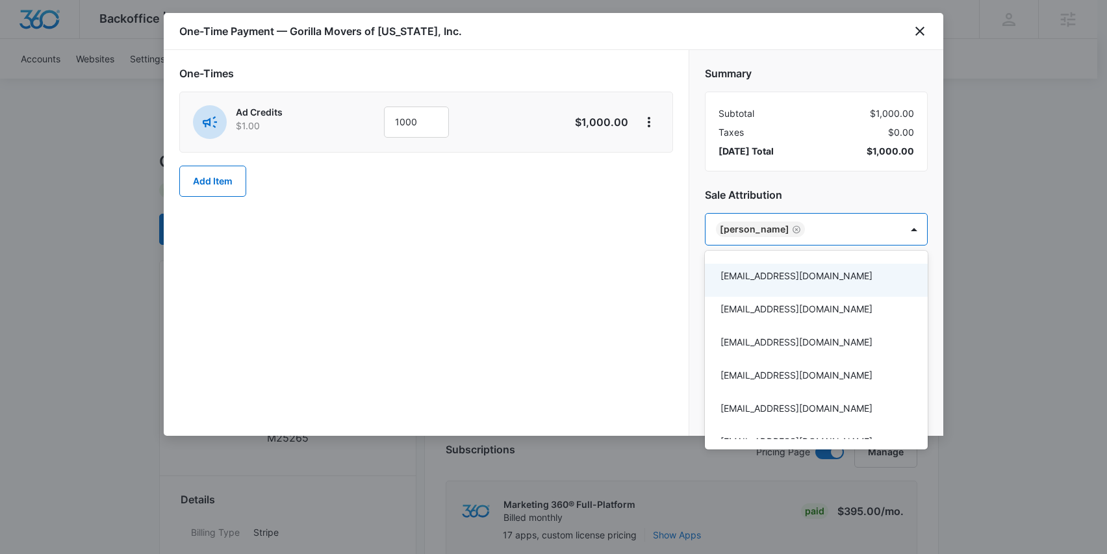
click at [625, 309] on div at bounding box center [553, 277] width 1107 height 554
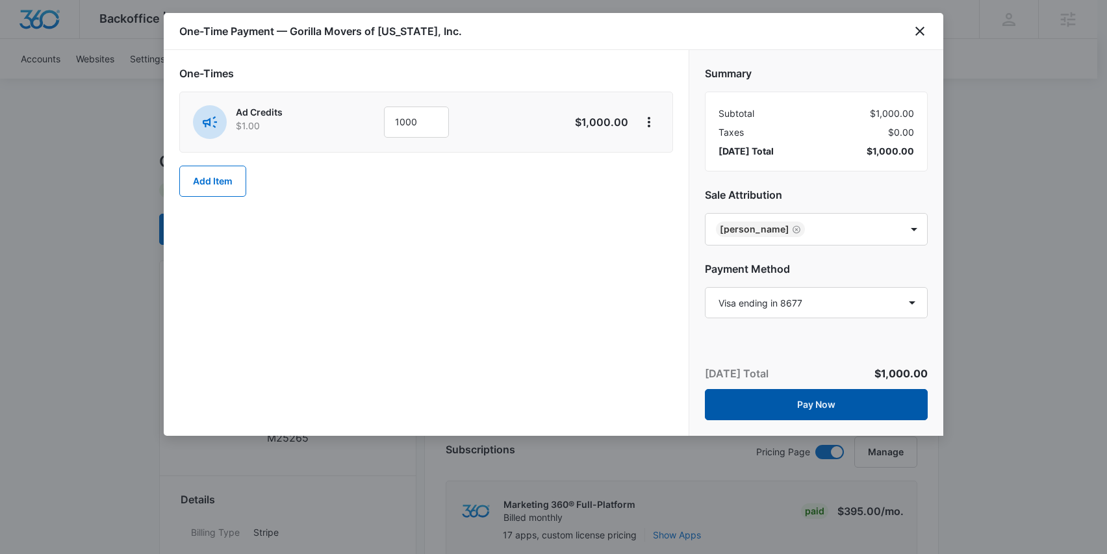
click at [846, 405] on button "Pay Now" at bounding box center [816, 404] width 223 height 31
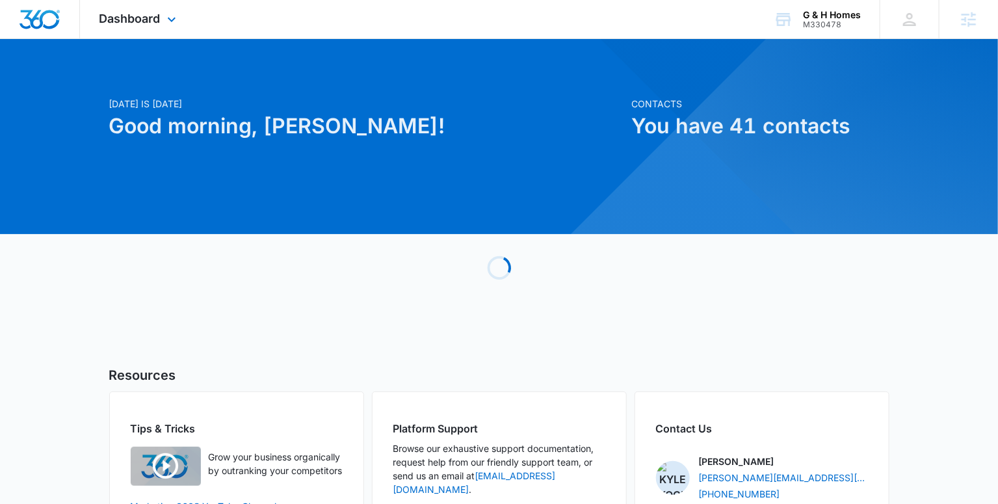
click at [142, 26] on div "Dashboard Apps Reputation Websites Forms CRM Email Social Payments POS Content …" at bounding box center [139, 19] width 119 height 38
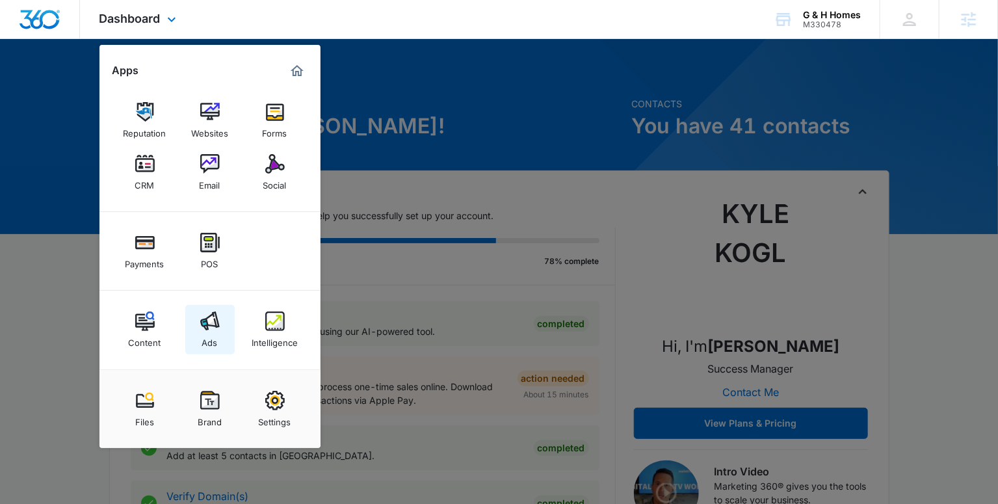
click at [212, 337] on div "Ads" at bounding box center [210, 339] width 16 height 17
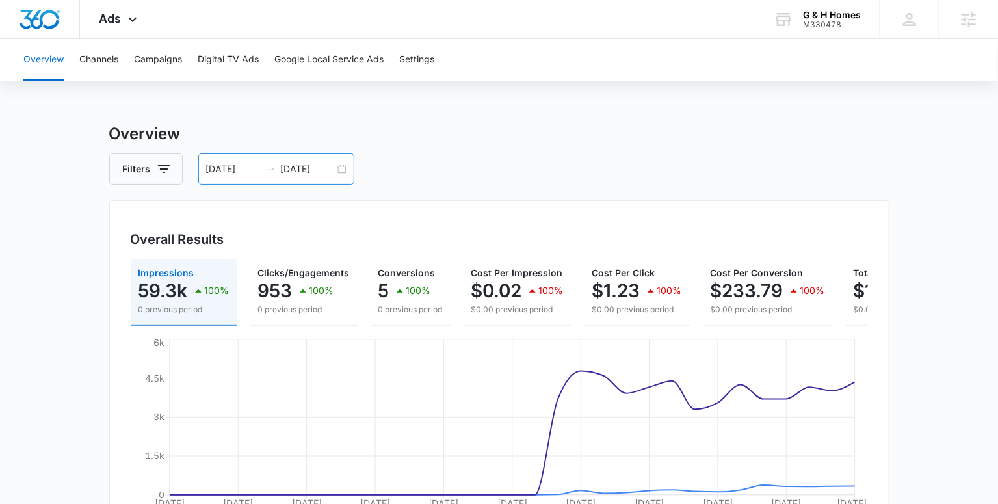
click at [297, 172] on input "[DATE]" at bounding box center [308, 169] width 54 height 14
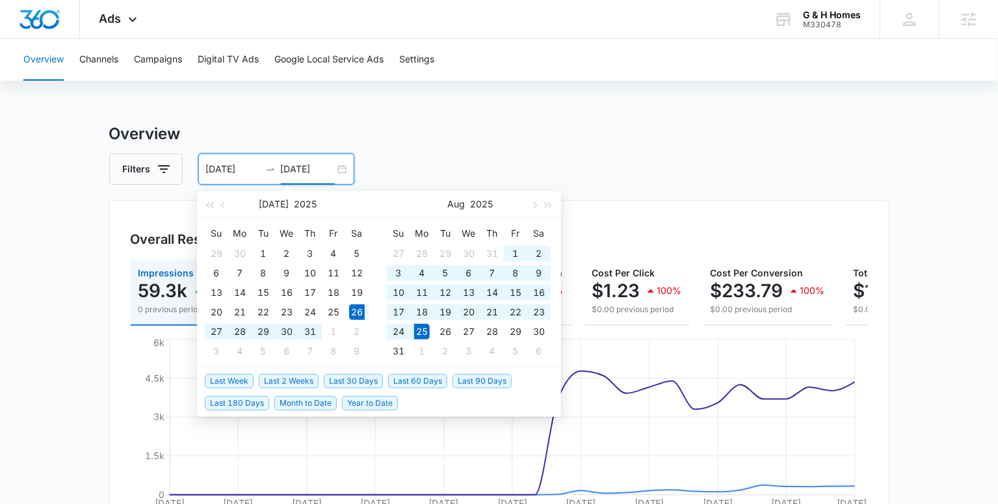
type input "[DATE]"
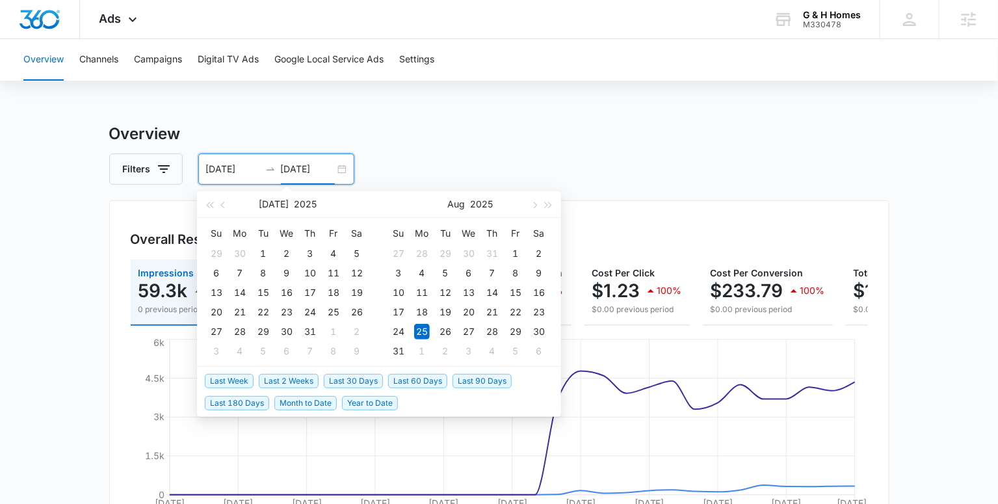
click at [226, 377] on span "Last Week" at bounding box center [229, 381] width 49 height 14
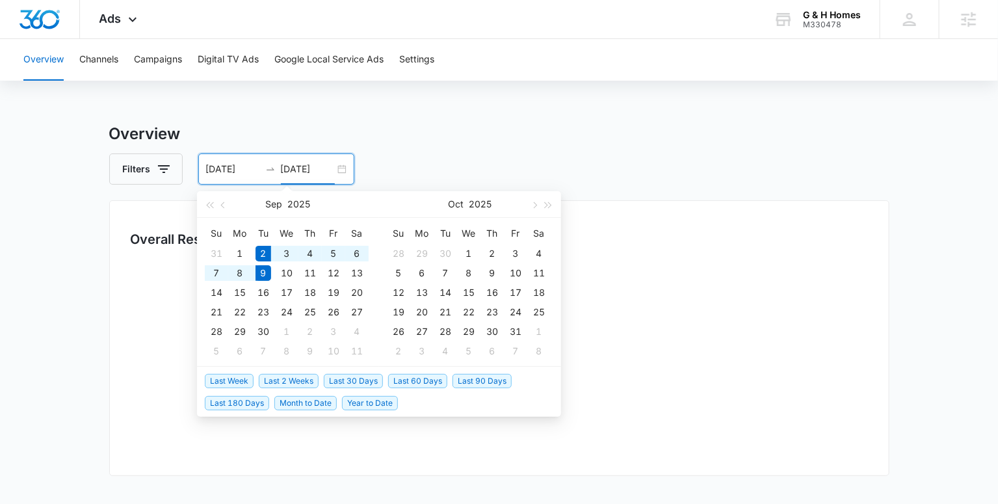
type input "[DATE]"
